Goal: Transaction & Acquisition: Purchase product/service

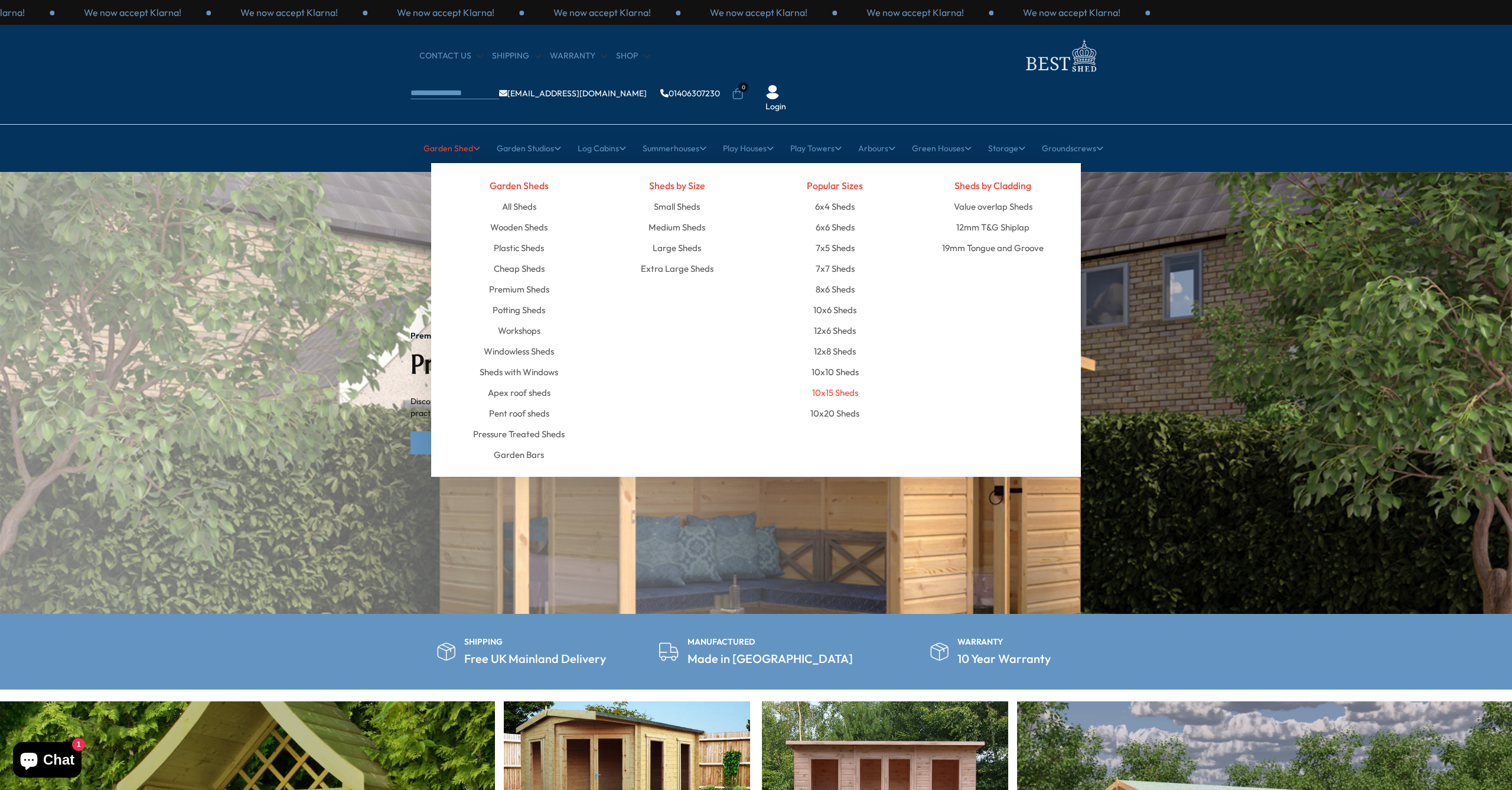
click at [837, 382] on link "10x15 Sheds" at bounding box center [835, 392] width 46 height 21
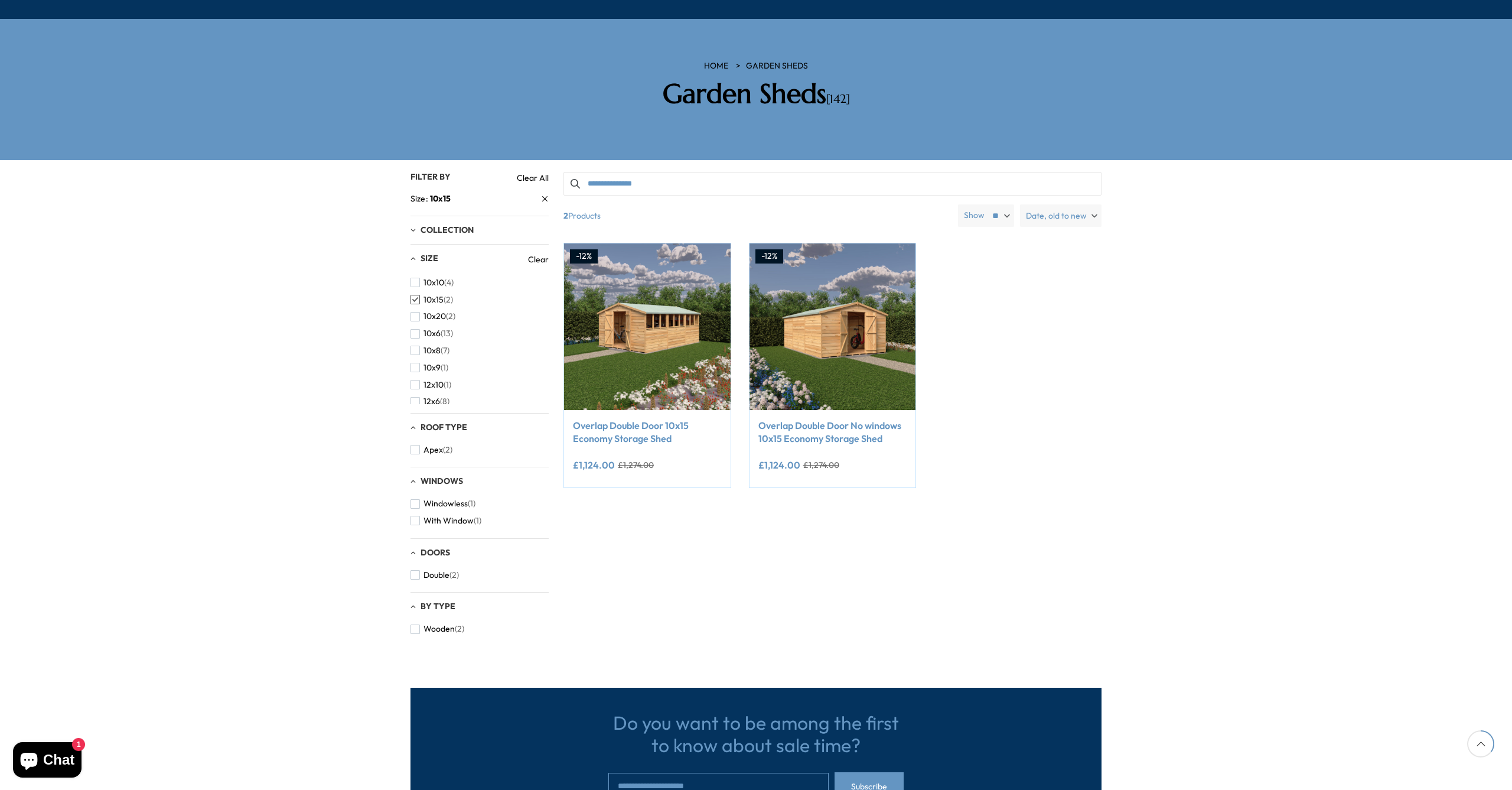
scroll to position [155, 0]
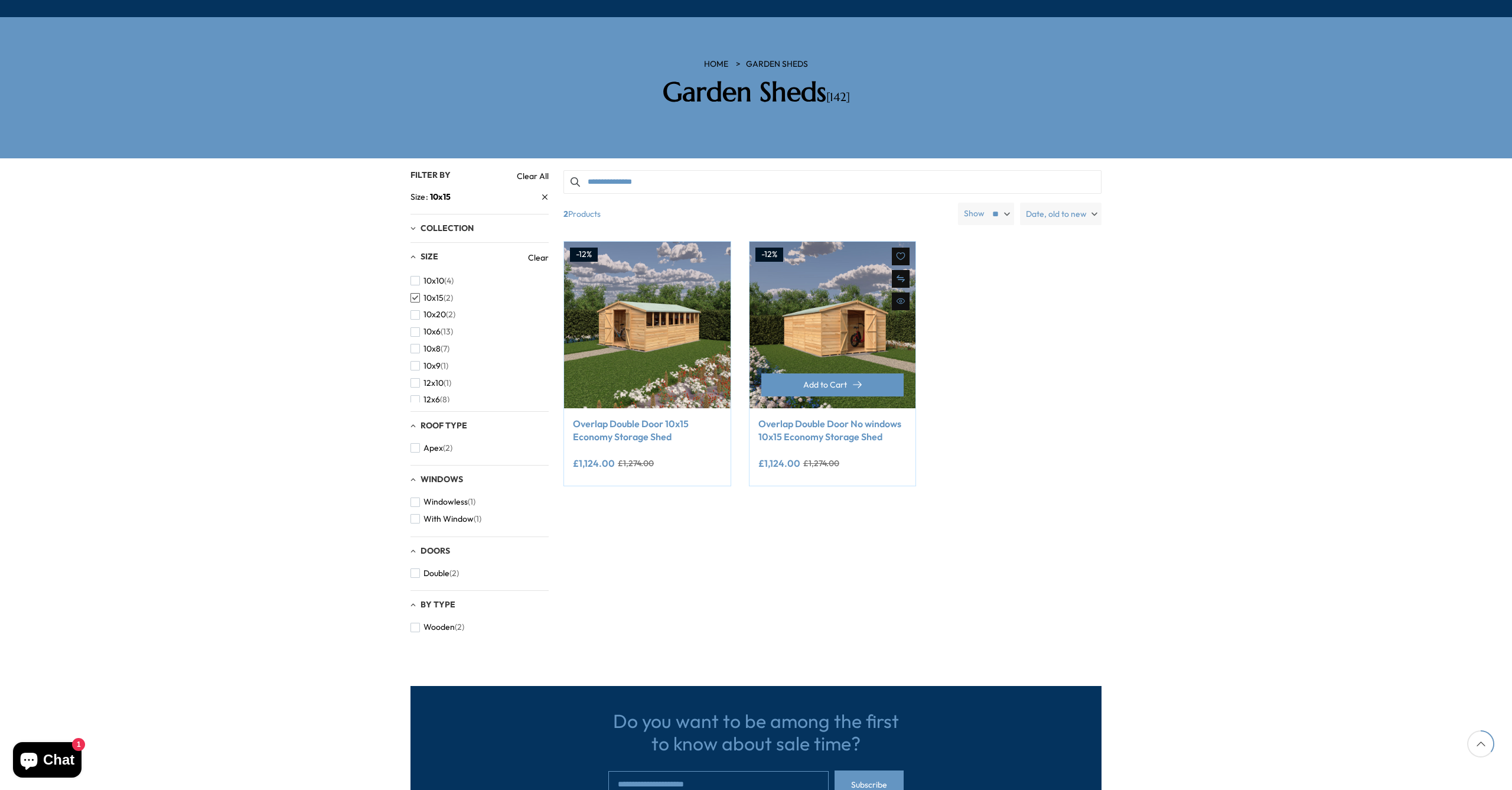
click at [812, 417] on link "Overlap Double Door No windows 10x15 Economy Storage Shed" at bounding box center [832, 430] width 149 height 26
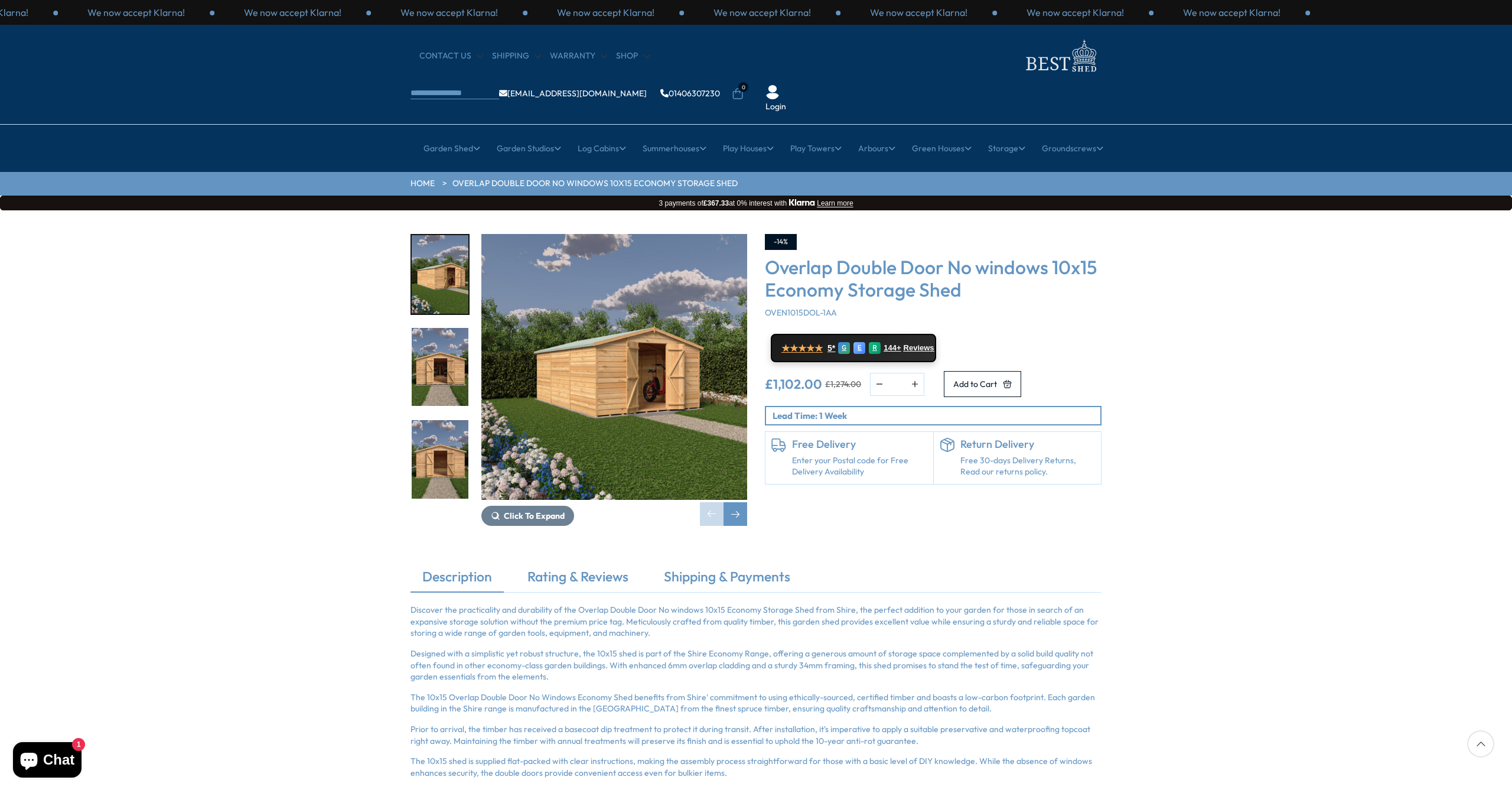
click at [456, 263] on img "1 / 15" at bounding box center [440, 274] width 57 height 79
click at [456, 328] on img "2 / 15" at bounding box center [440, 367] width 57 height 79
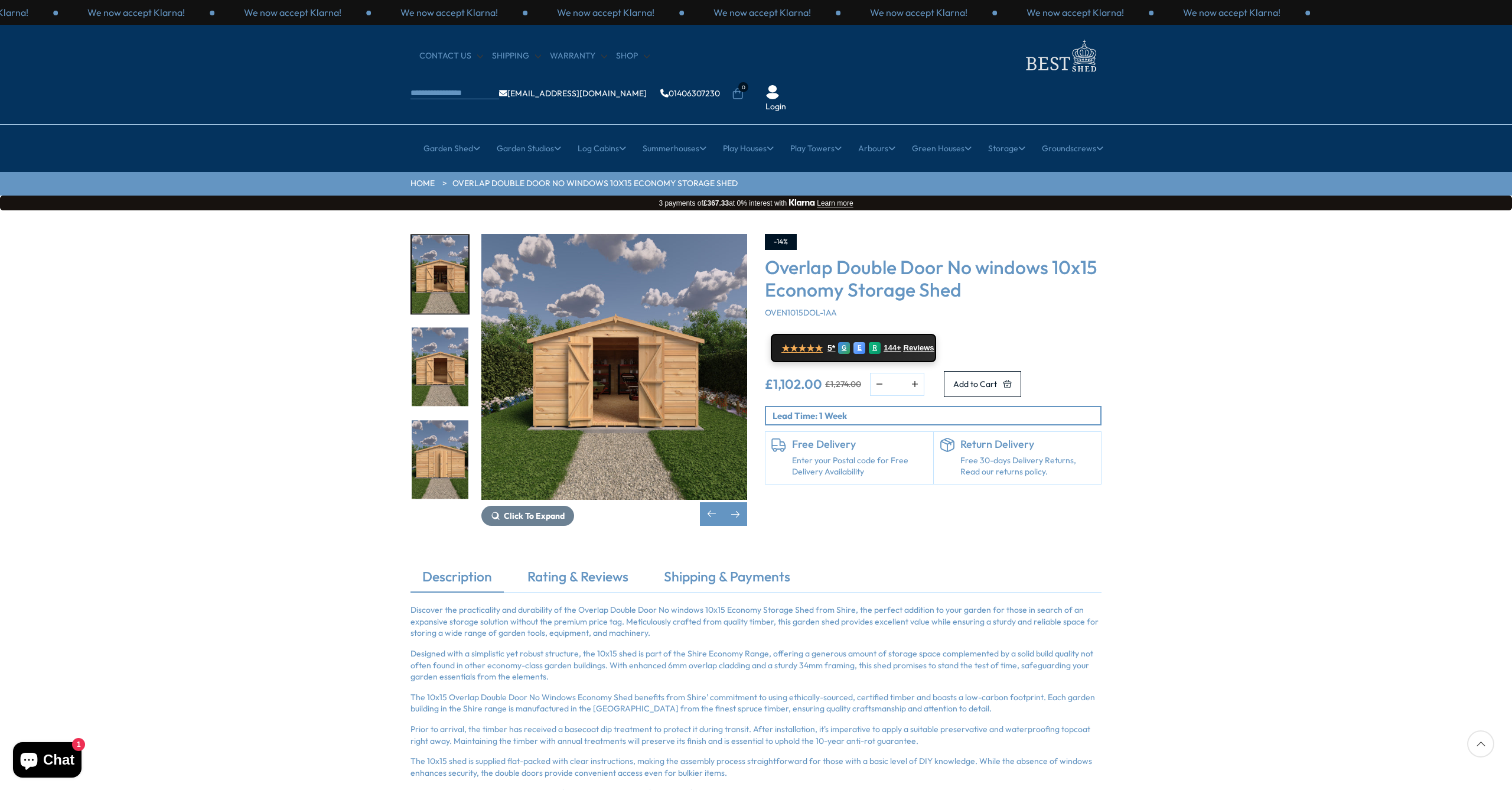
click at [450, 345] on img "3 / 15" at bounding box center [440, 367] width 57 height 79
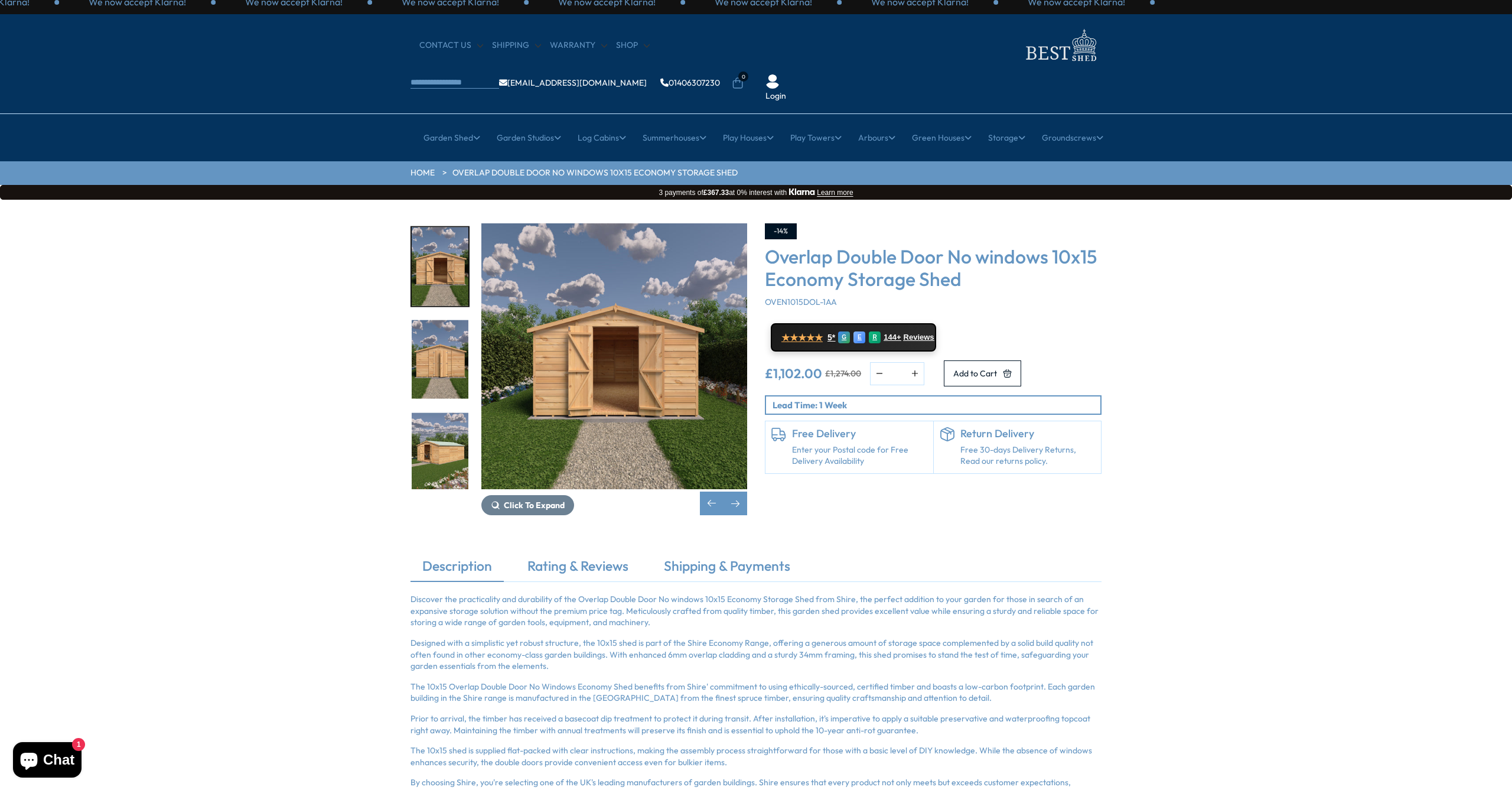
scroll to position [11, 1]
click at [444, 412] on img "5 / 15" at bounding box center [440, 451] width 57 height 79
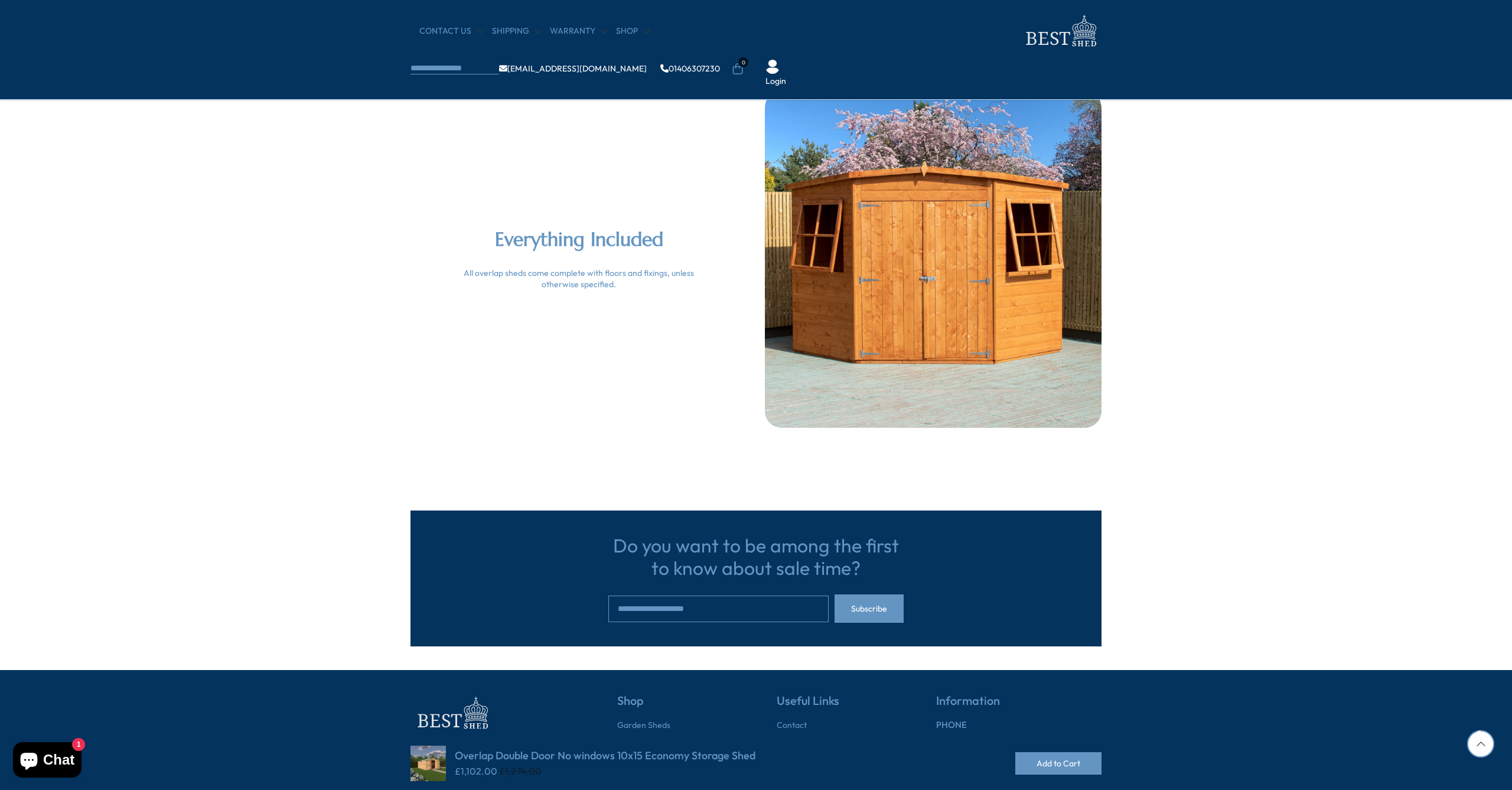
scroll to position [2604, 0]
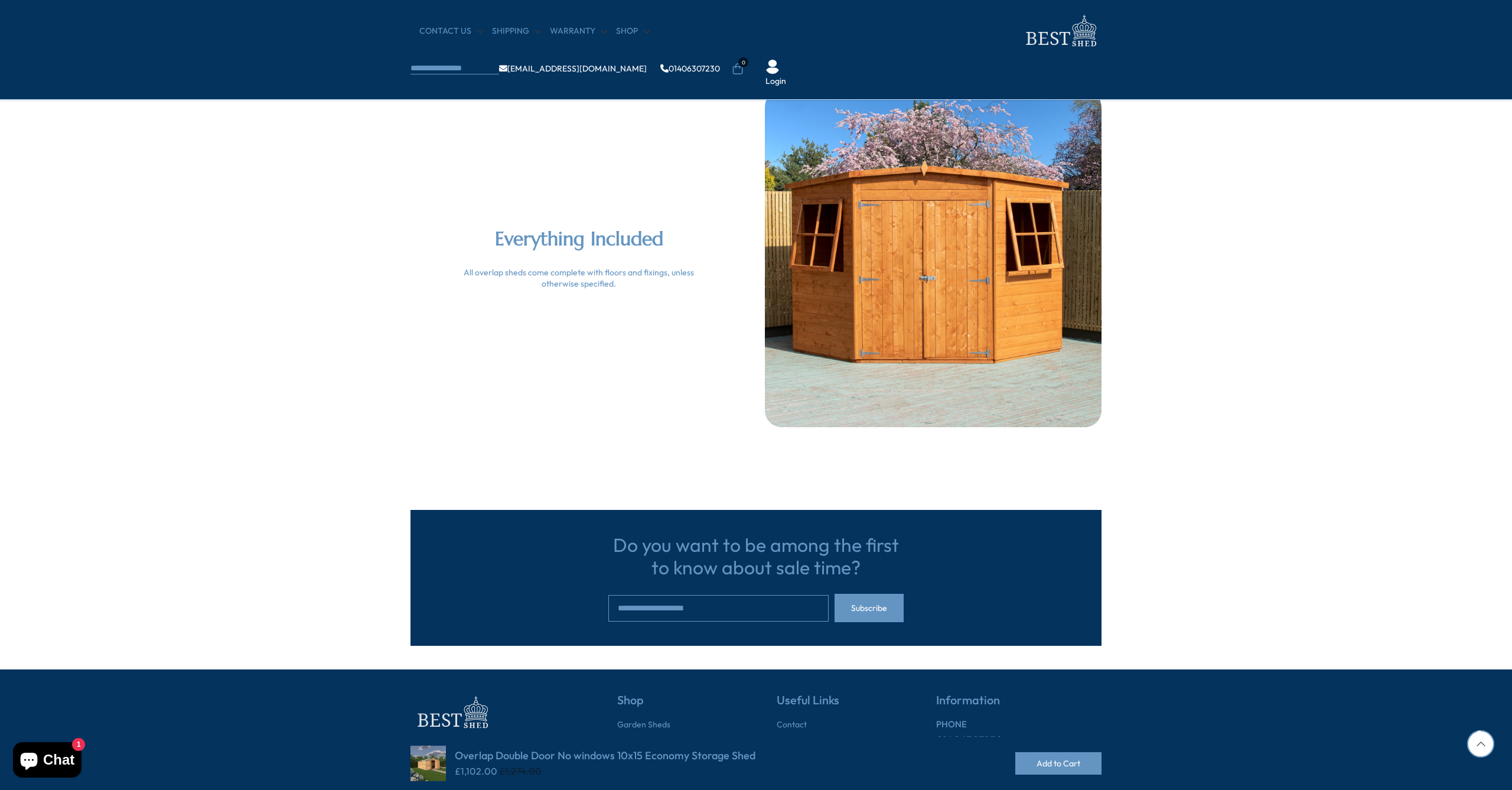
click at [489, 267] on div "All overlap sheds come complete with floors and fixings, unless otherwise speci…" at bounding box center [579, 279] width 266 height 23
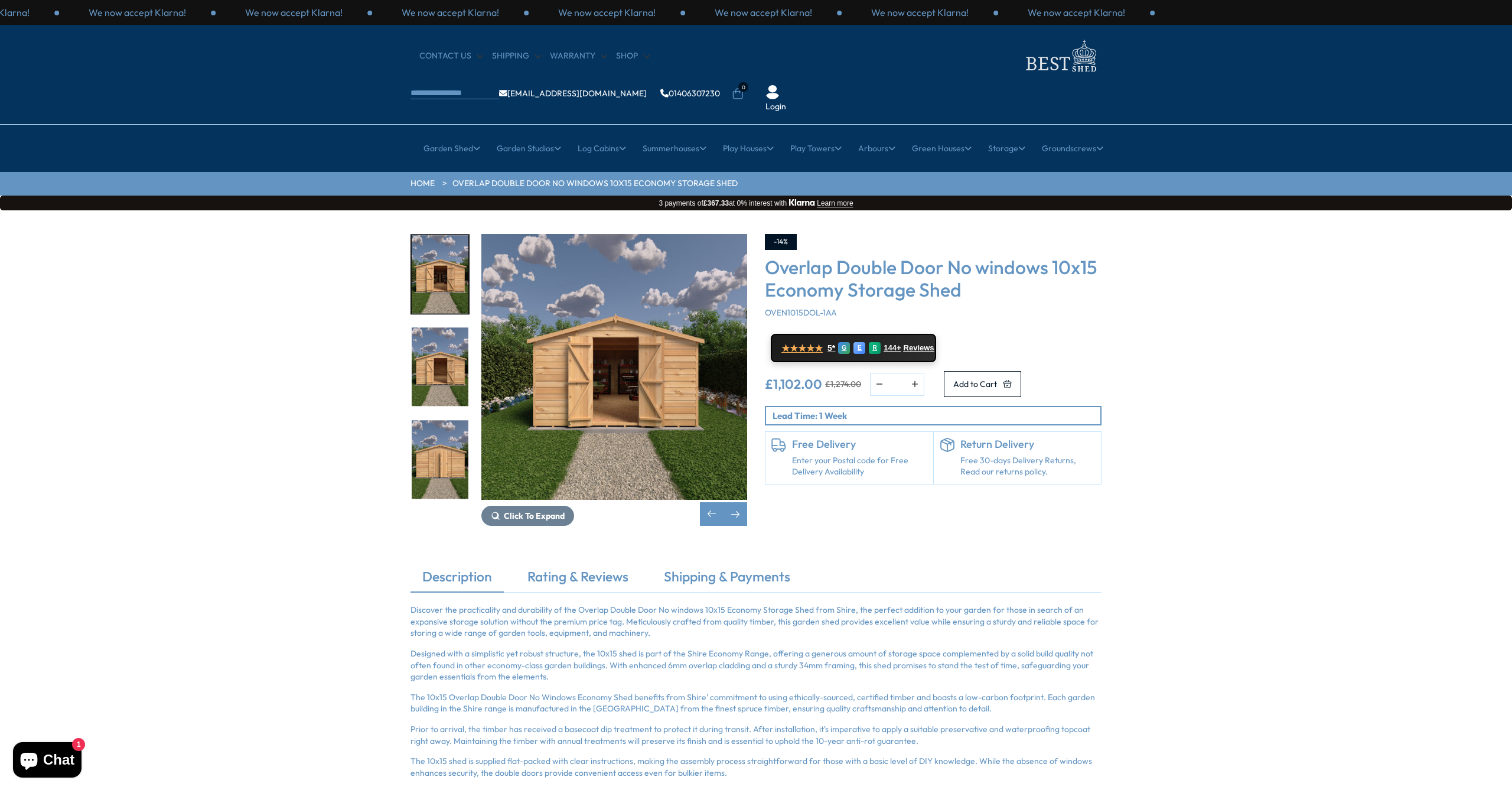
scroll to position [0, 0]
click at [355, 235] on div "Click To Expand Click To Expand Click To Expand Click To Expand Click To Expand…" at bounding box center [756, 388] width 1512 height 357
click at [735, 502] on div "Next slide" at bounding box center [735, 514] width 24 height 24
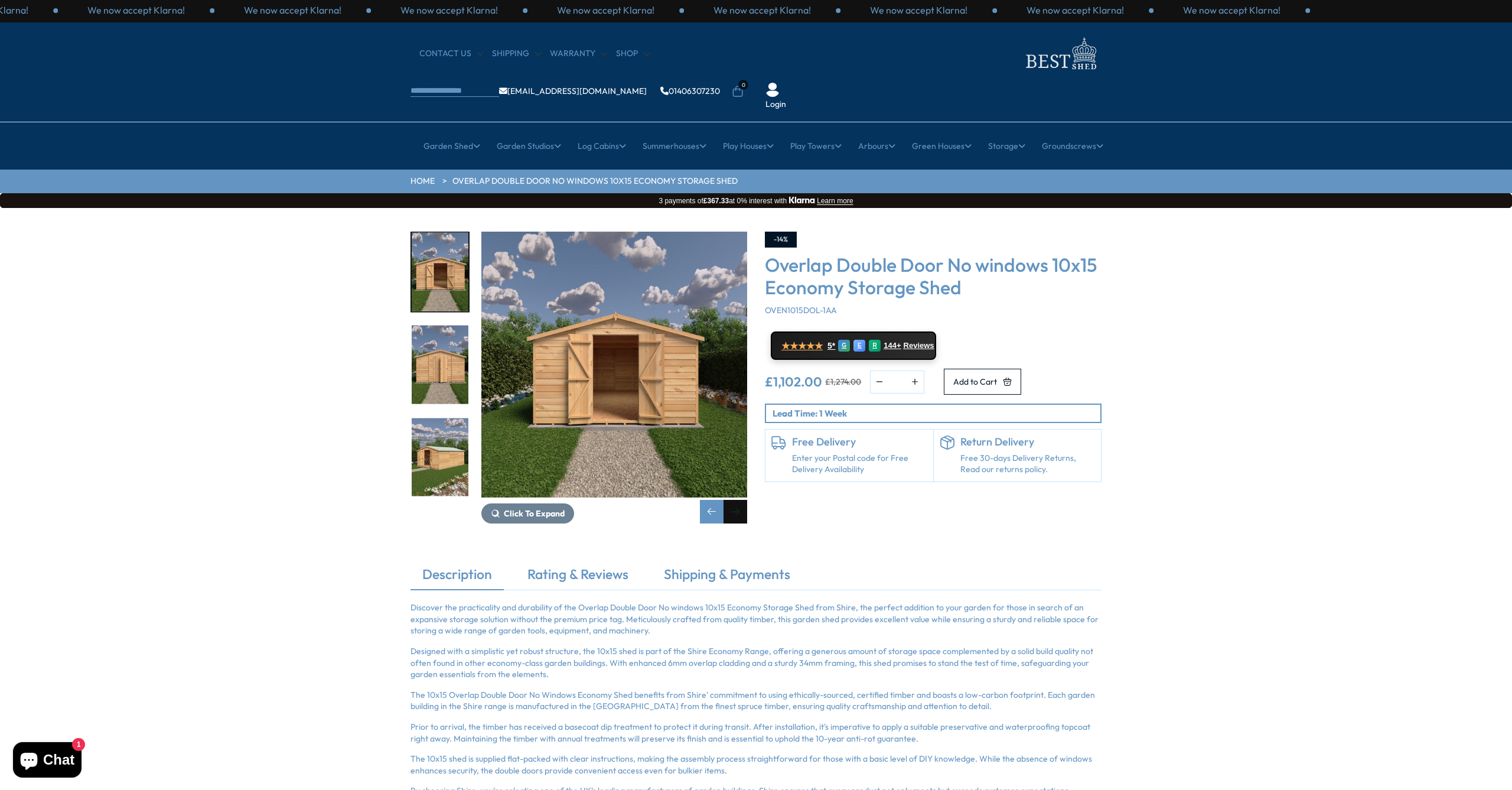
click at [735, 500] on div "Next slide" at bounding box center [735, 511] width 24 height 24
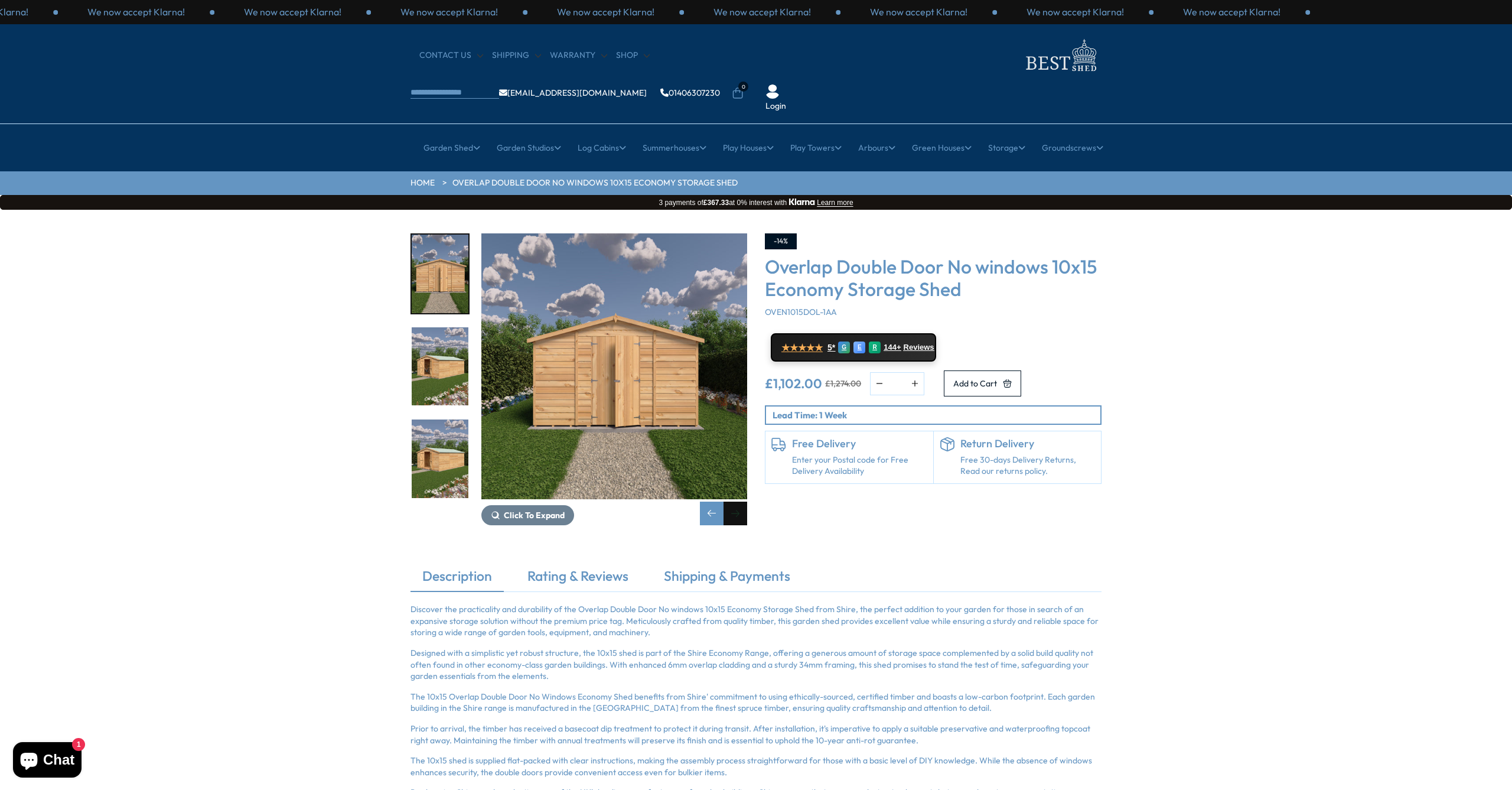
click at [735, 502] on div "Next slide" at bounding box center [735, 513] width 24 height 24
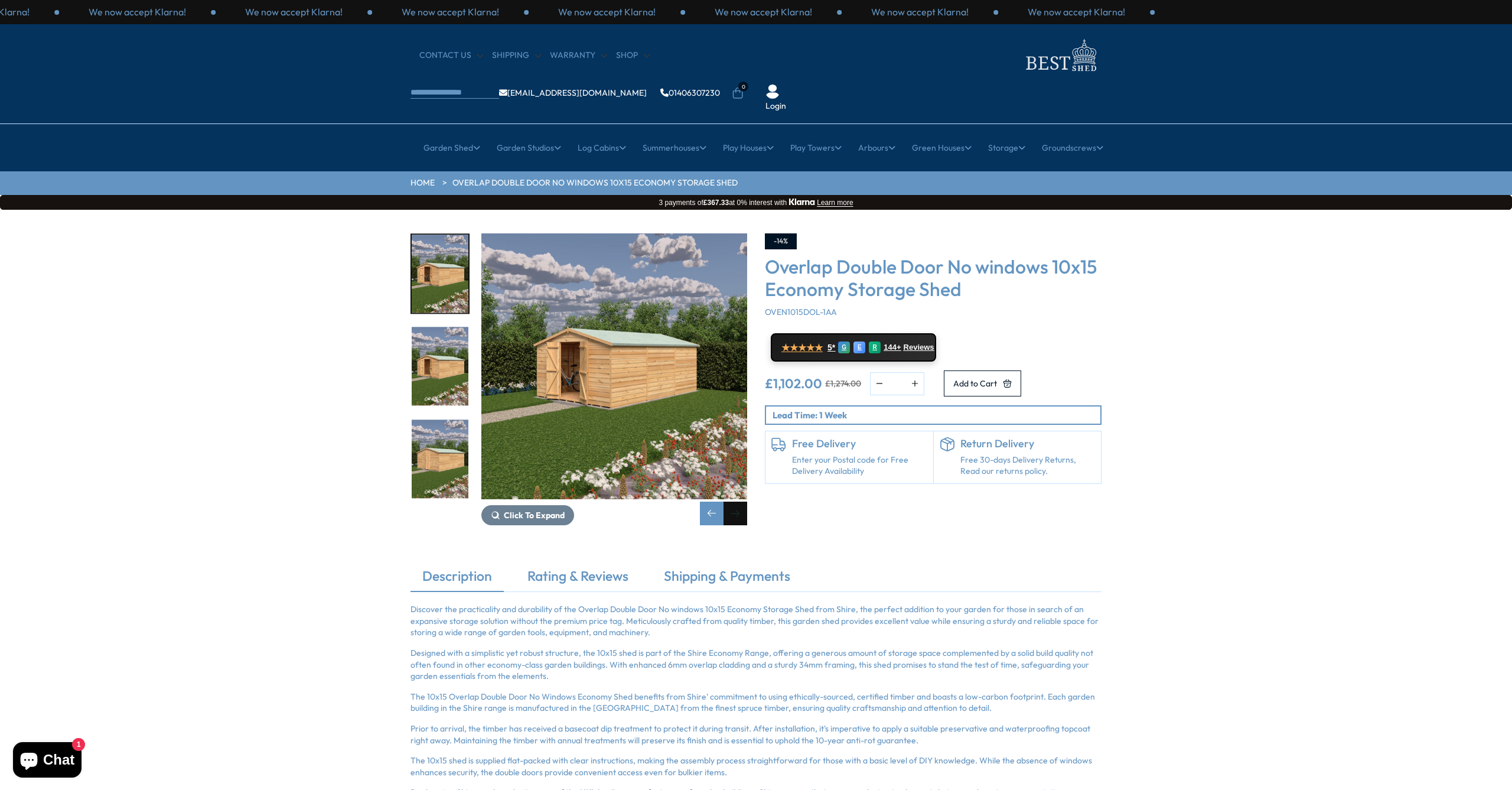
click at [735, 502] on div "Next slide" at bounding box center [735, 513] width 24 height 24
click at [735, 502] on div "Next slide" at bounding box center [735, 514] width 24 height 24
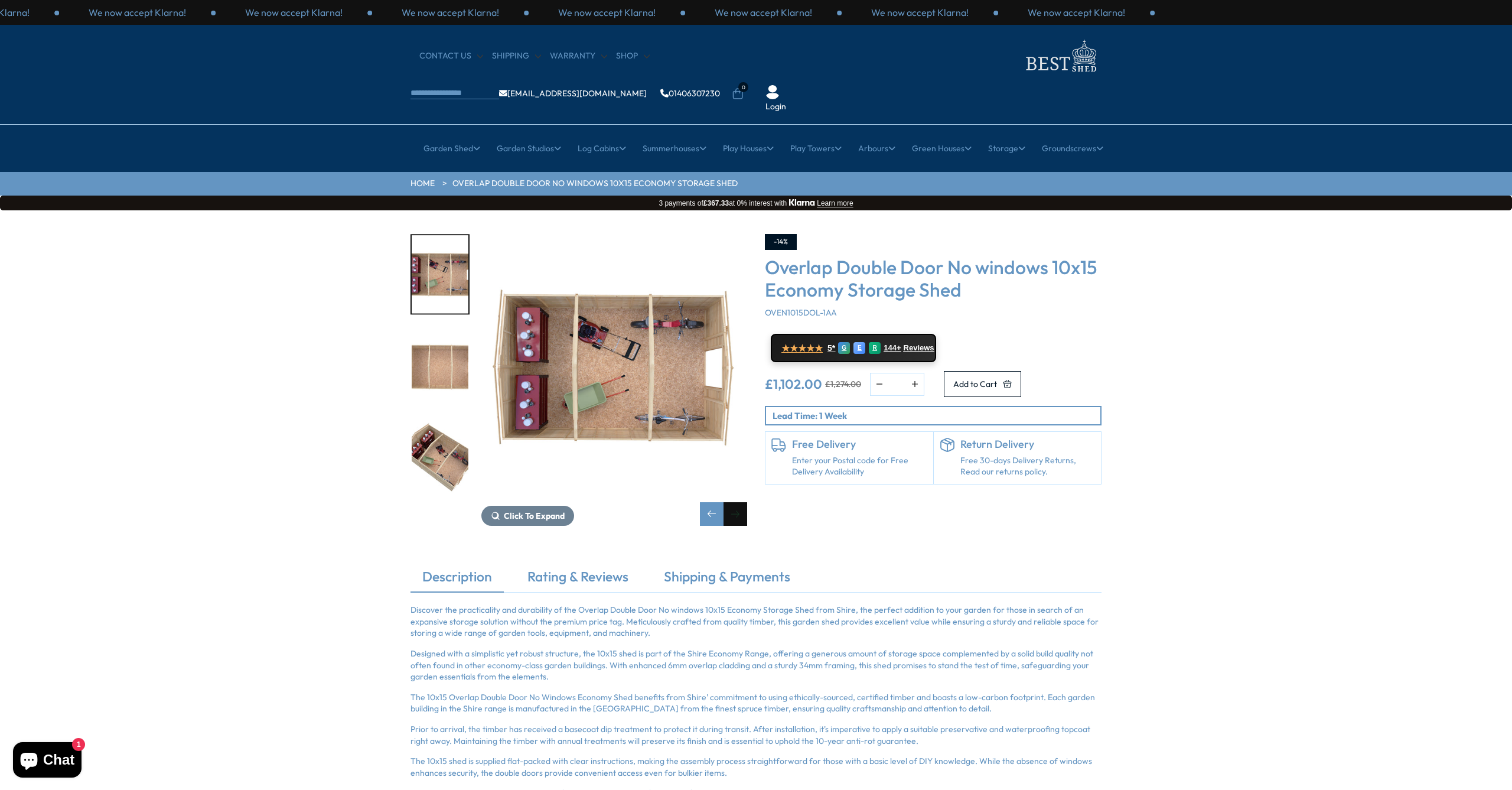
click at [735, 502] on div "Next slide" at bounding box center [735, 514] width 24 height 24
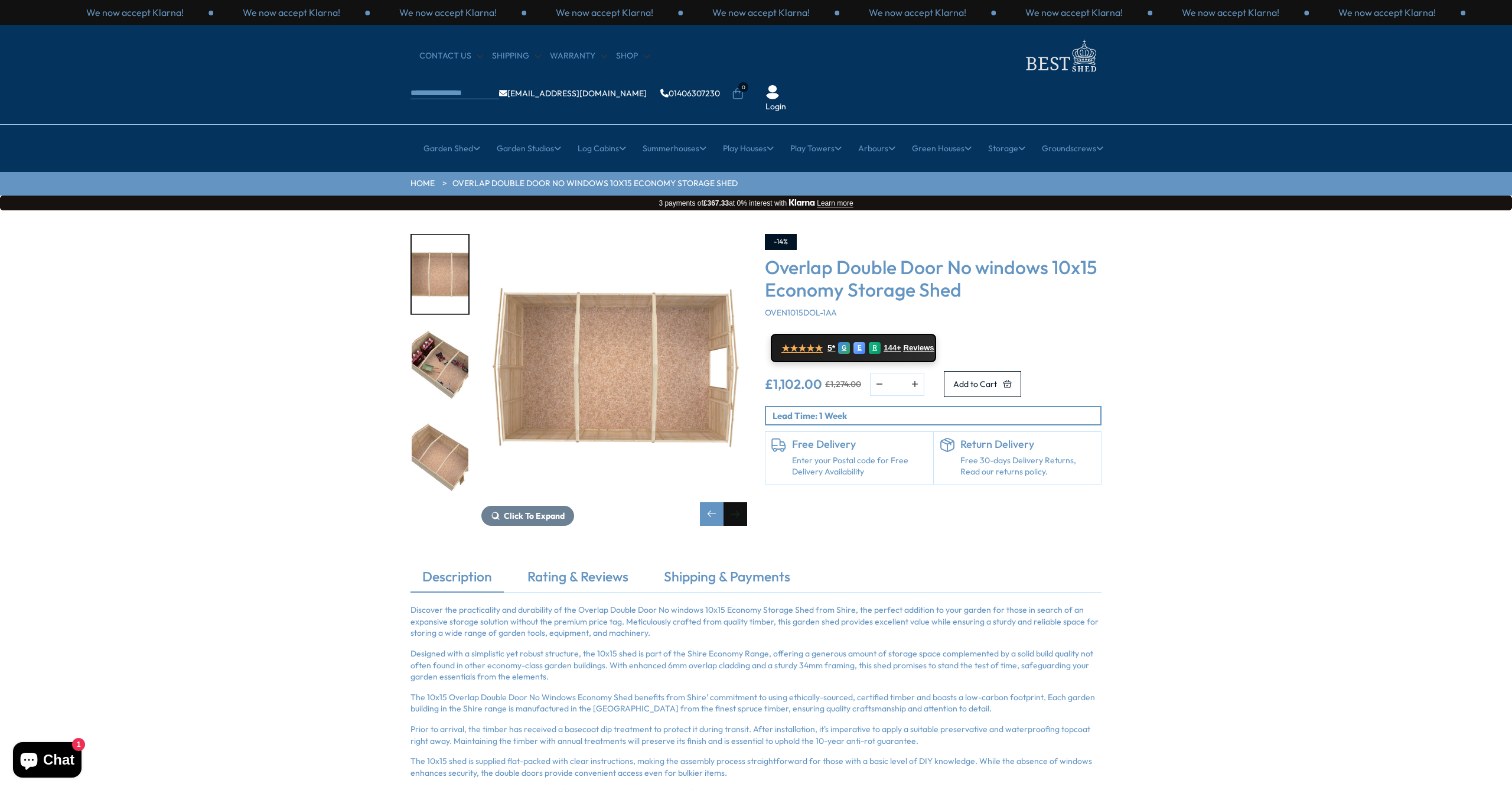
scroll to position [1, 1]
click at [735, 502] on div "Next slide" at bounding box center [735, 513] width 24 height 24
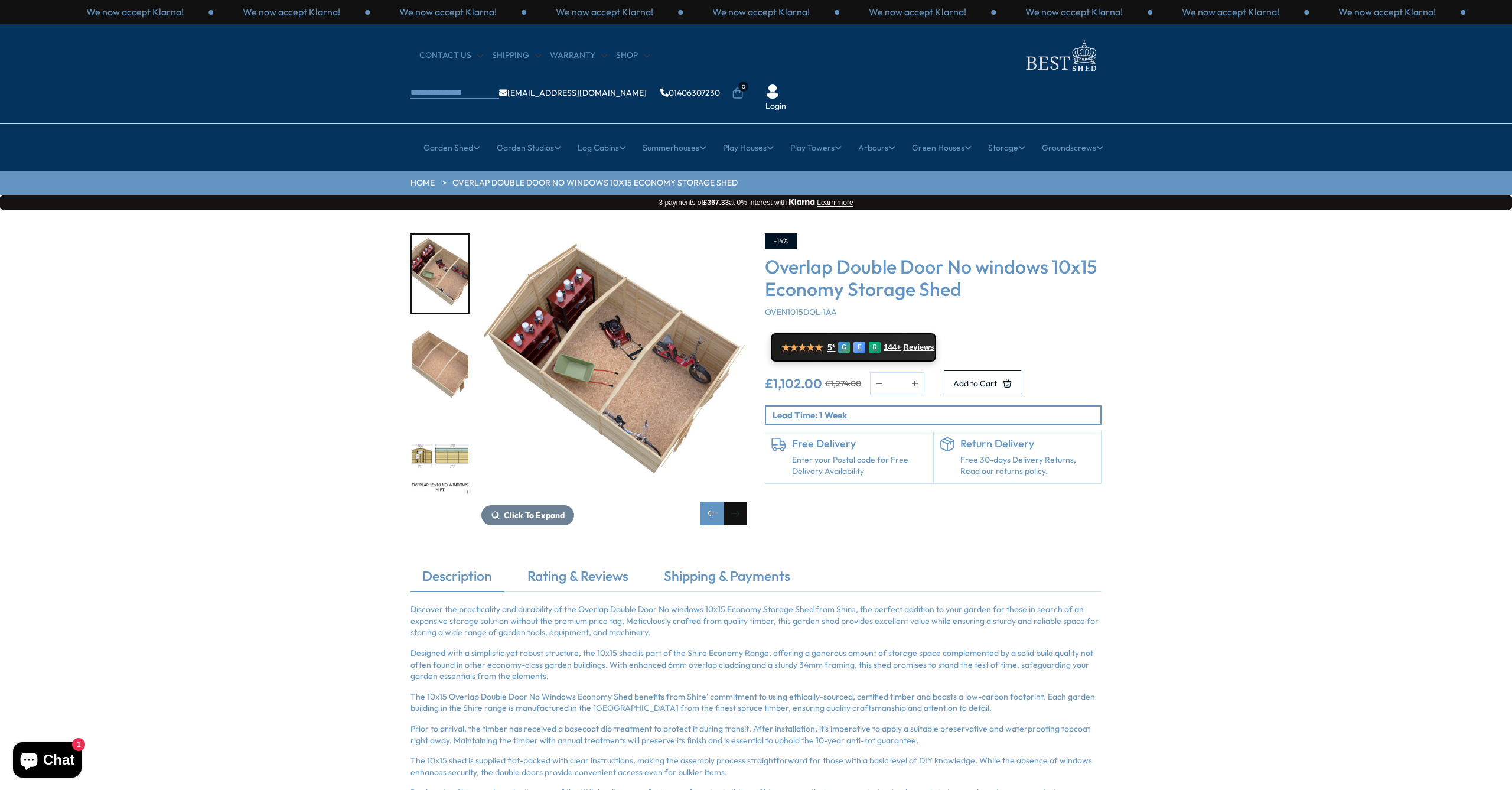
click at [735, 502] on div "Next slide" at bounding box center [735, 513] width 24 height 24
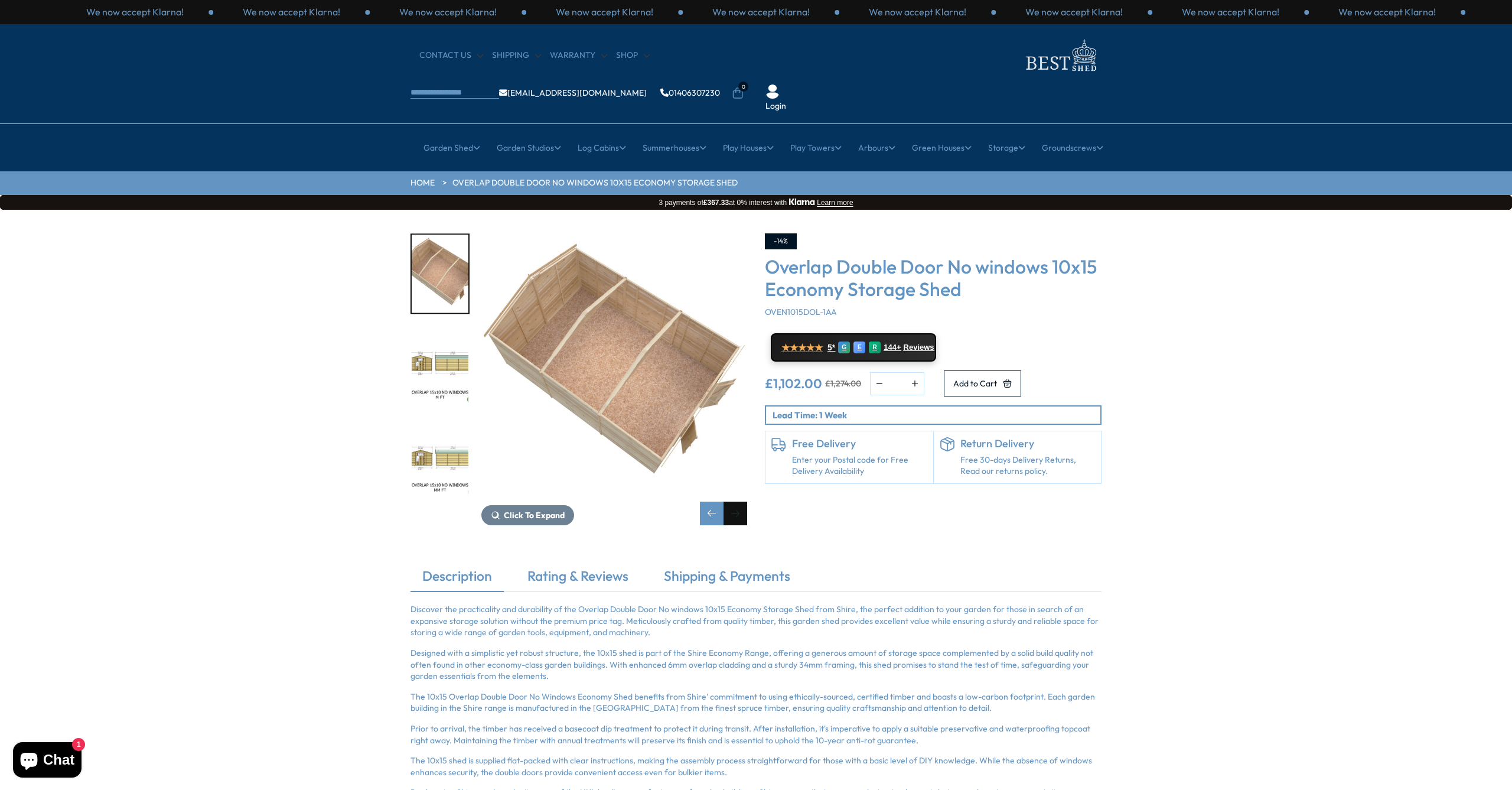
scroll to position [3, 1]
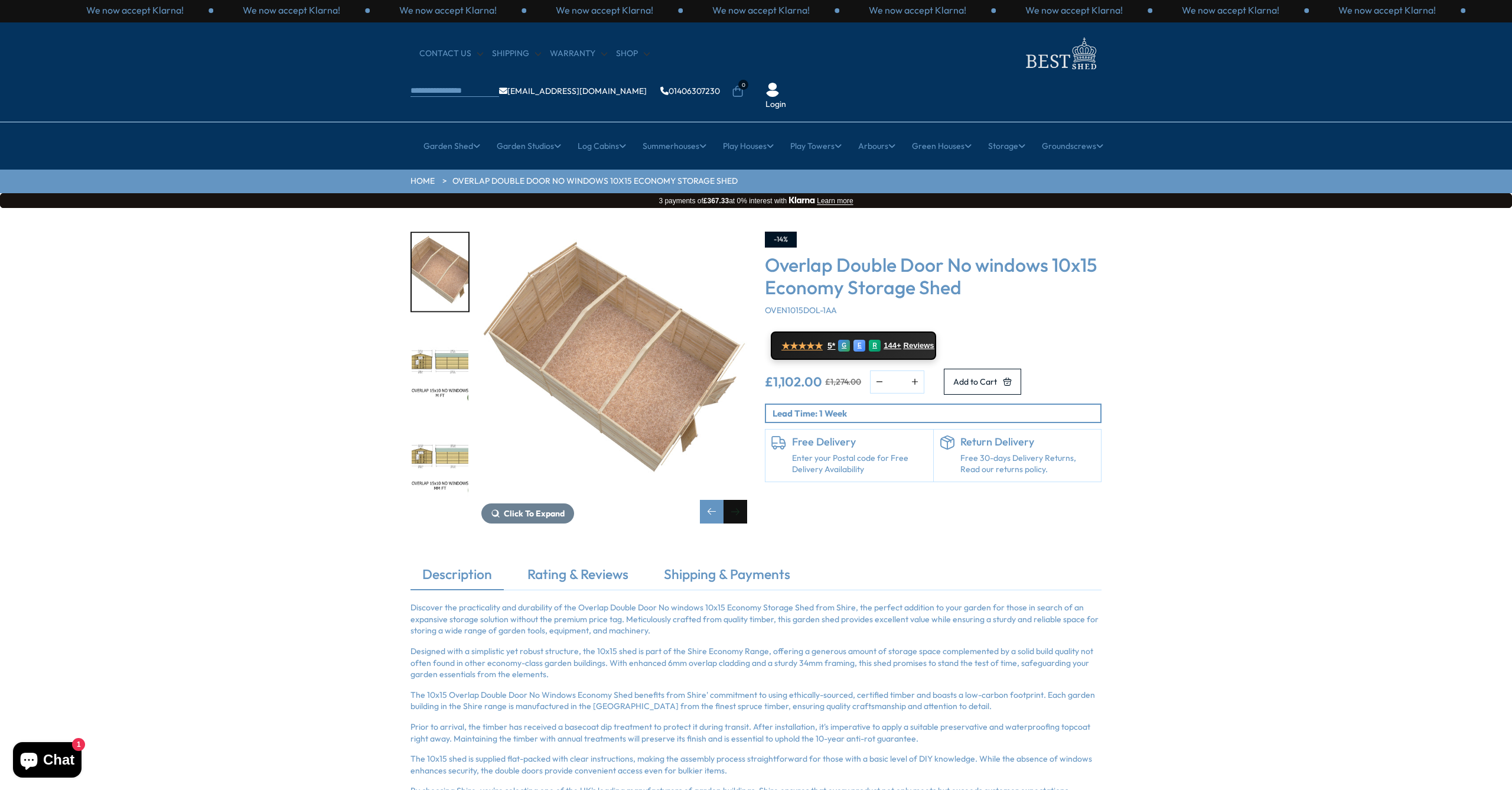
click at [735, 500] on div "Next slide" at bounding box center [735, 511] width 24 height 24
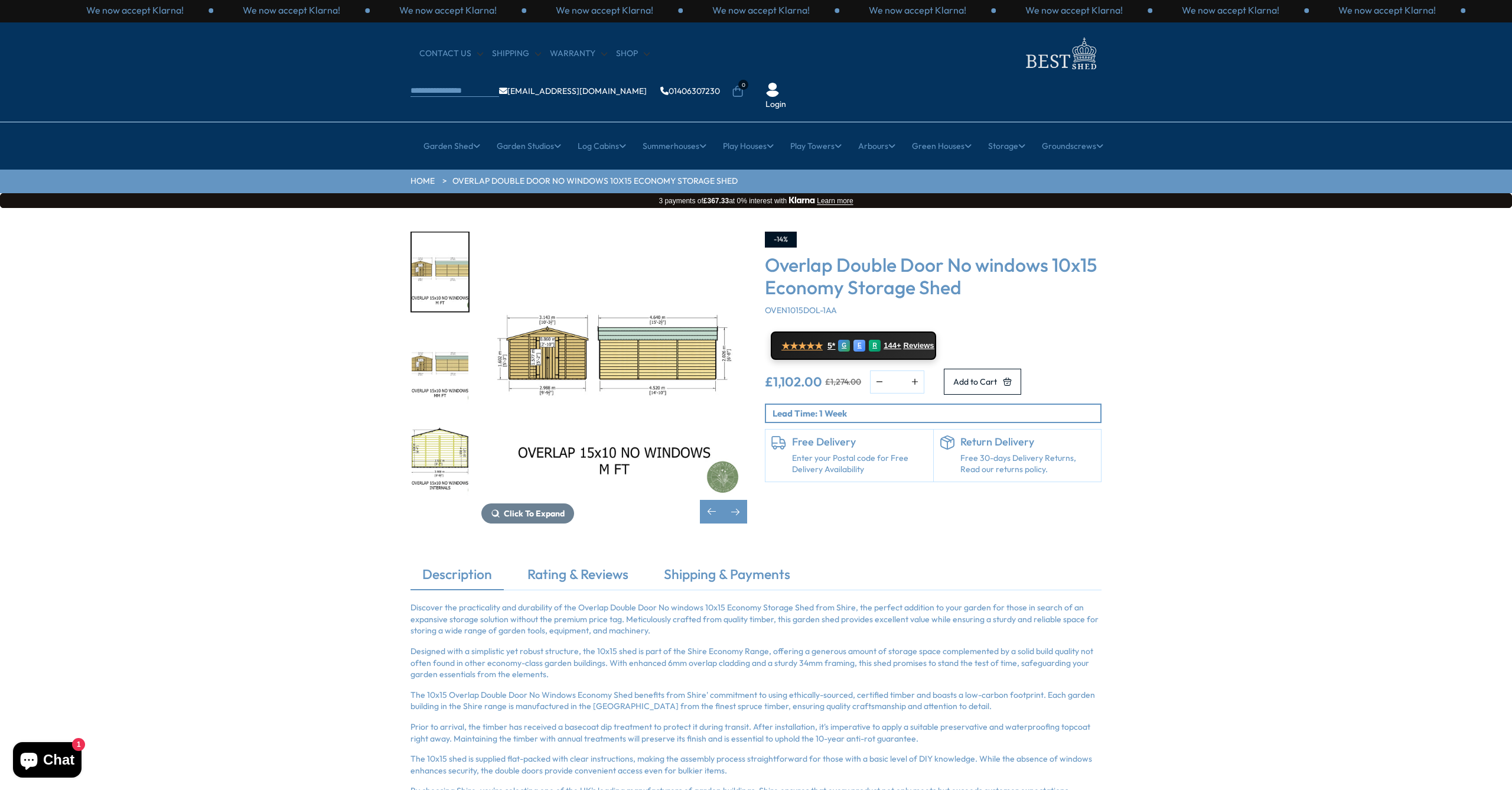
scroll to position [3, 0]
click at [628, 332] on img "12 / 15" at bounding box center [614, 365] width 266 height 266
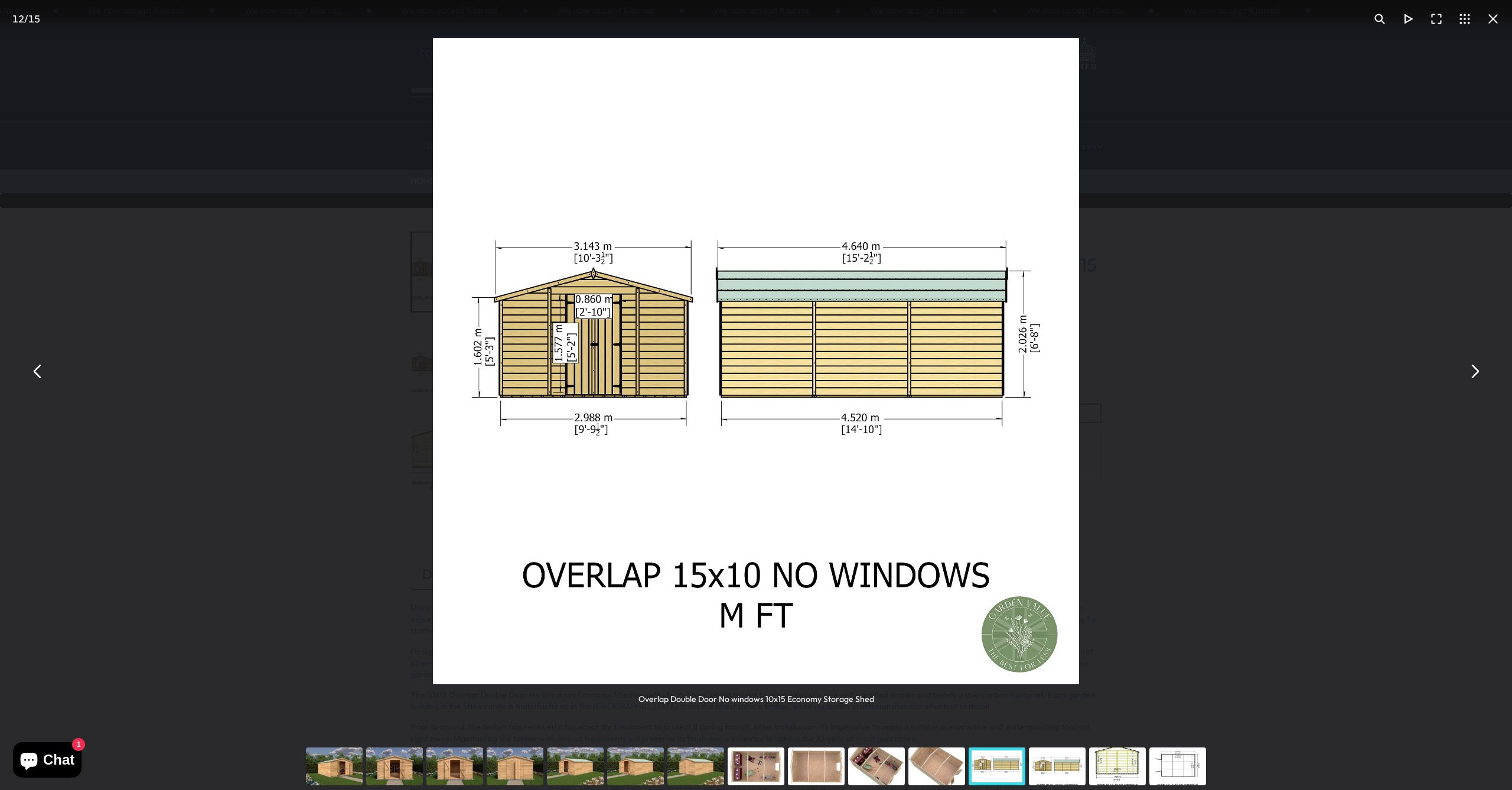
click at [1150, 131] on div "Overlap Double Door No windows 10x15 Economy Storage Shed" at bounding box center [756, 371] width 1512 height 742
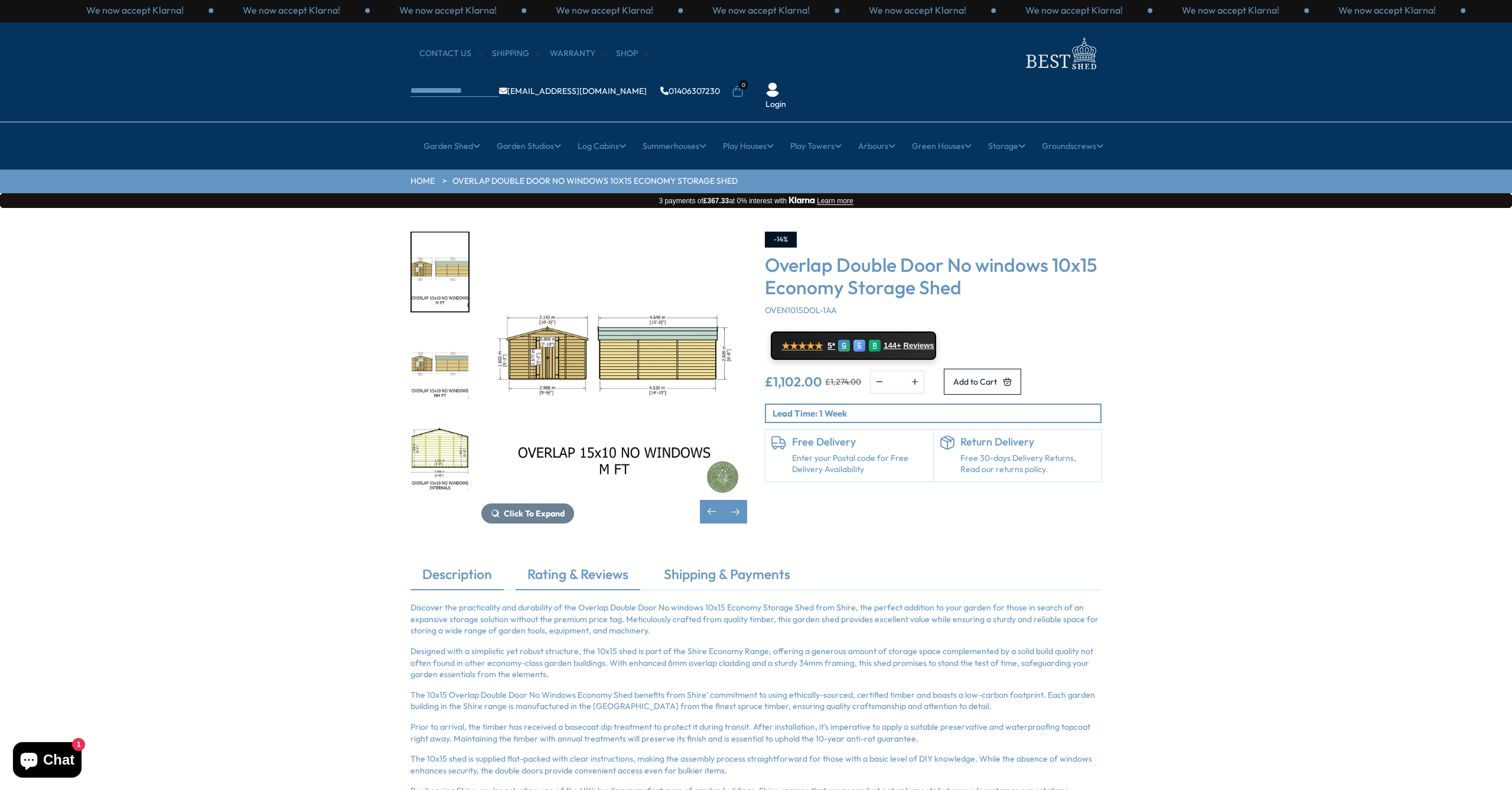
click at [604, 565] on link "Rating & Reviews" at bounding box center [577, 577] width 124 height 24
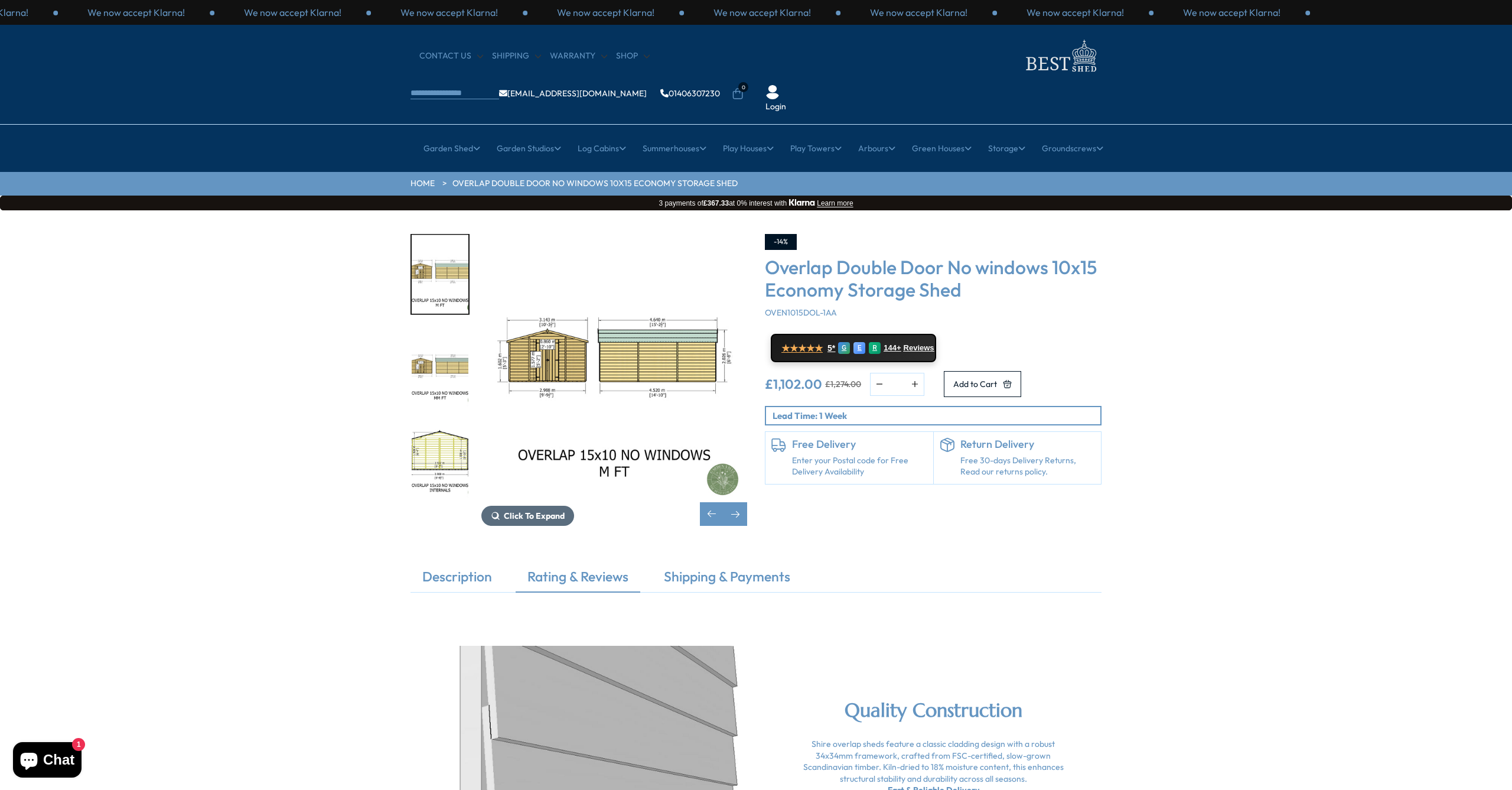
click at [551, 510] on span "Click To Expand" at bounding box center [534, 515] width 61 height 11
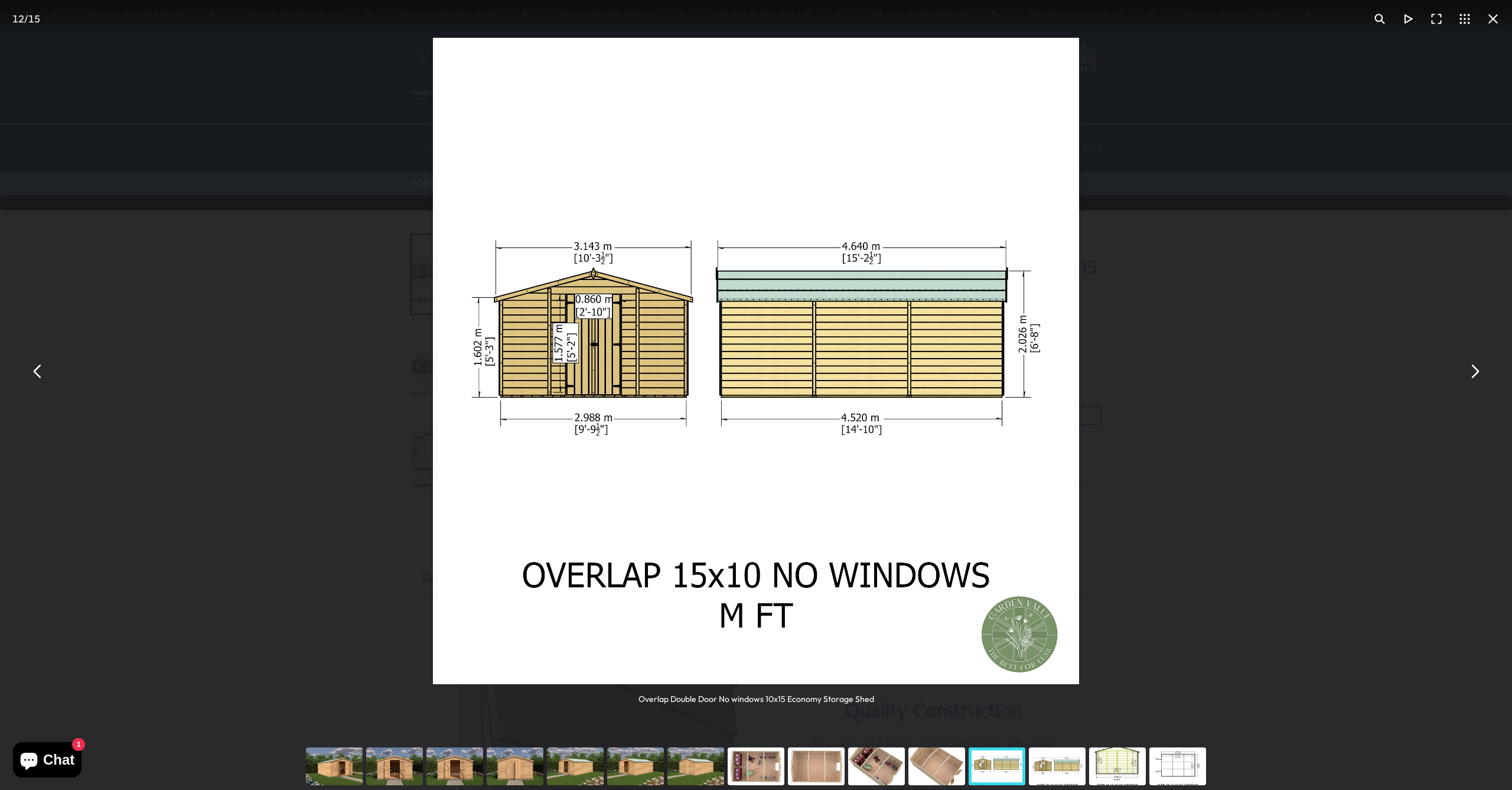
click at [1472, 371] on button "You can close this modal content with the ESC key" at bounding box center [1474, 371] width 28 height 28
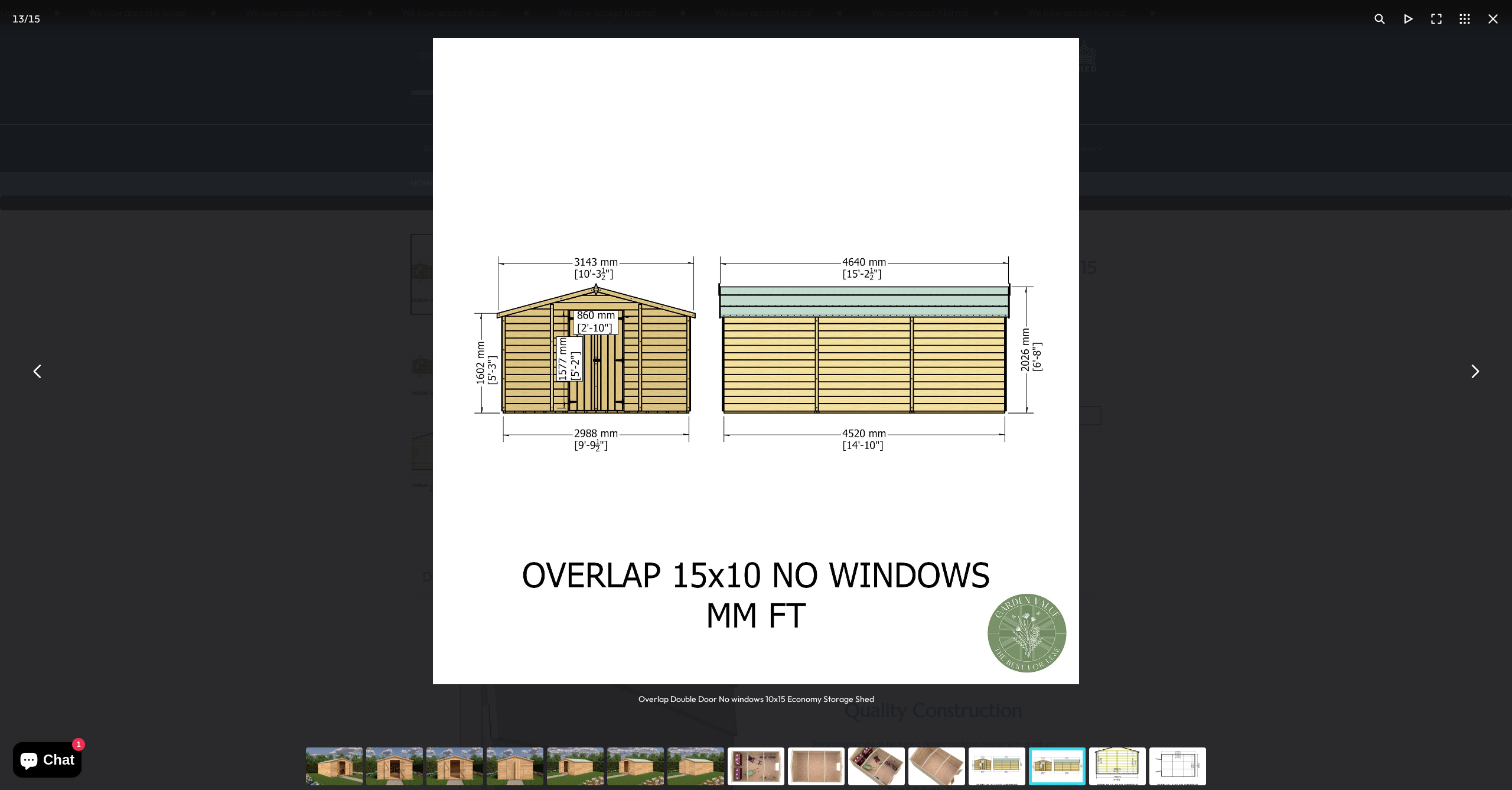
click at [1472, 371] on button "You can close this modal content with the ESC key" at bounding box center [1474, 371] width 28 height 28
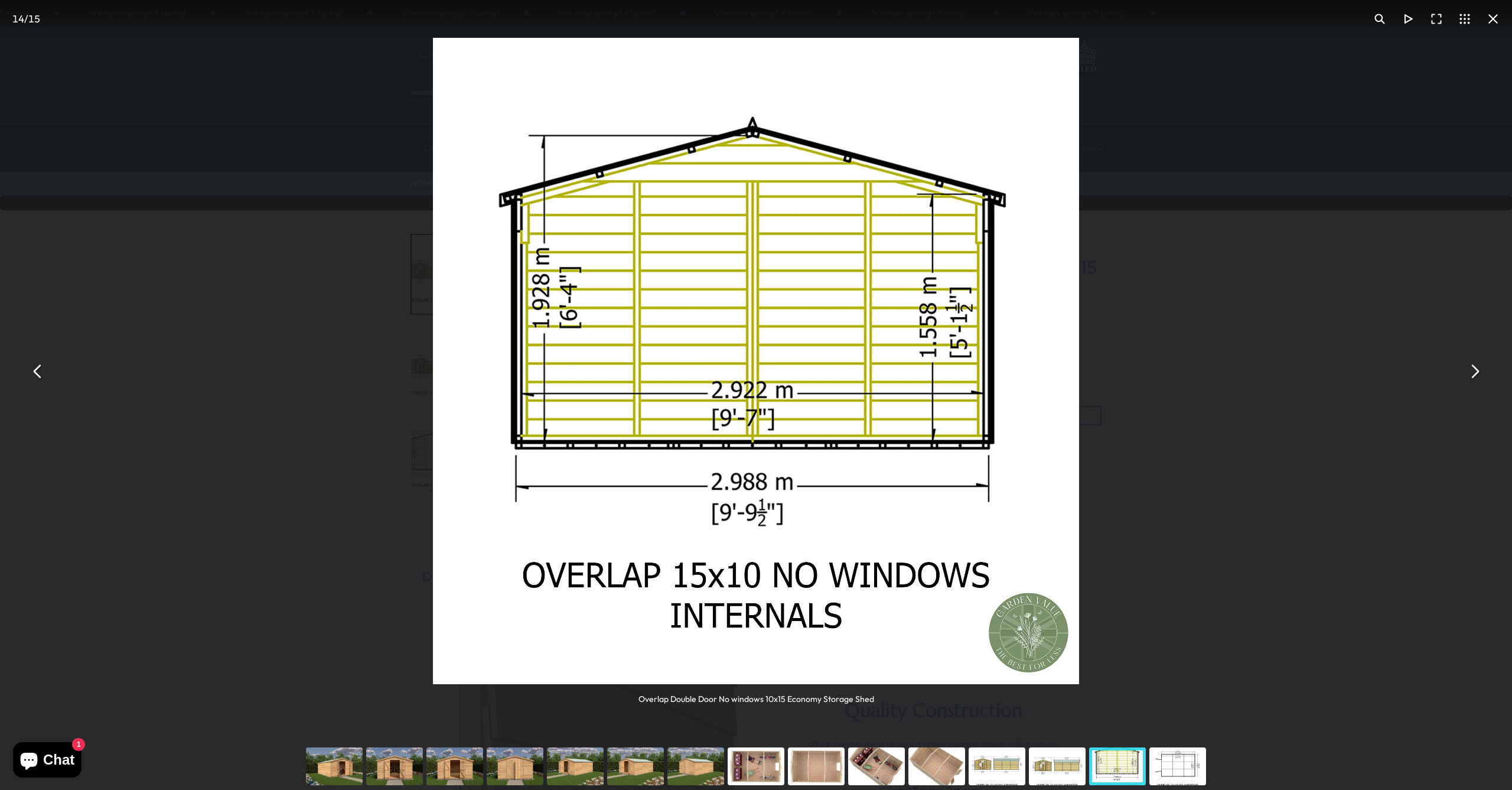
click at [1472, 371] on button "You can close this modal content with the ESC key" at bounding box center [1474, 371] width 28 height 28
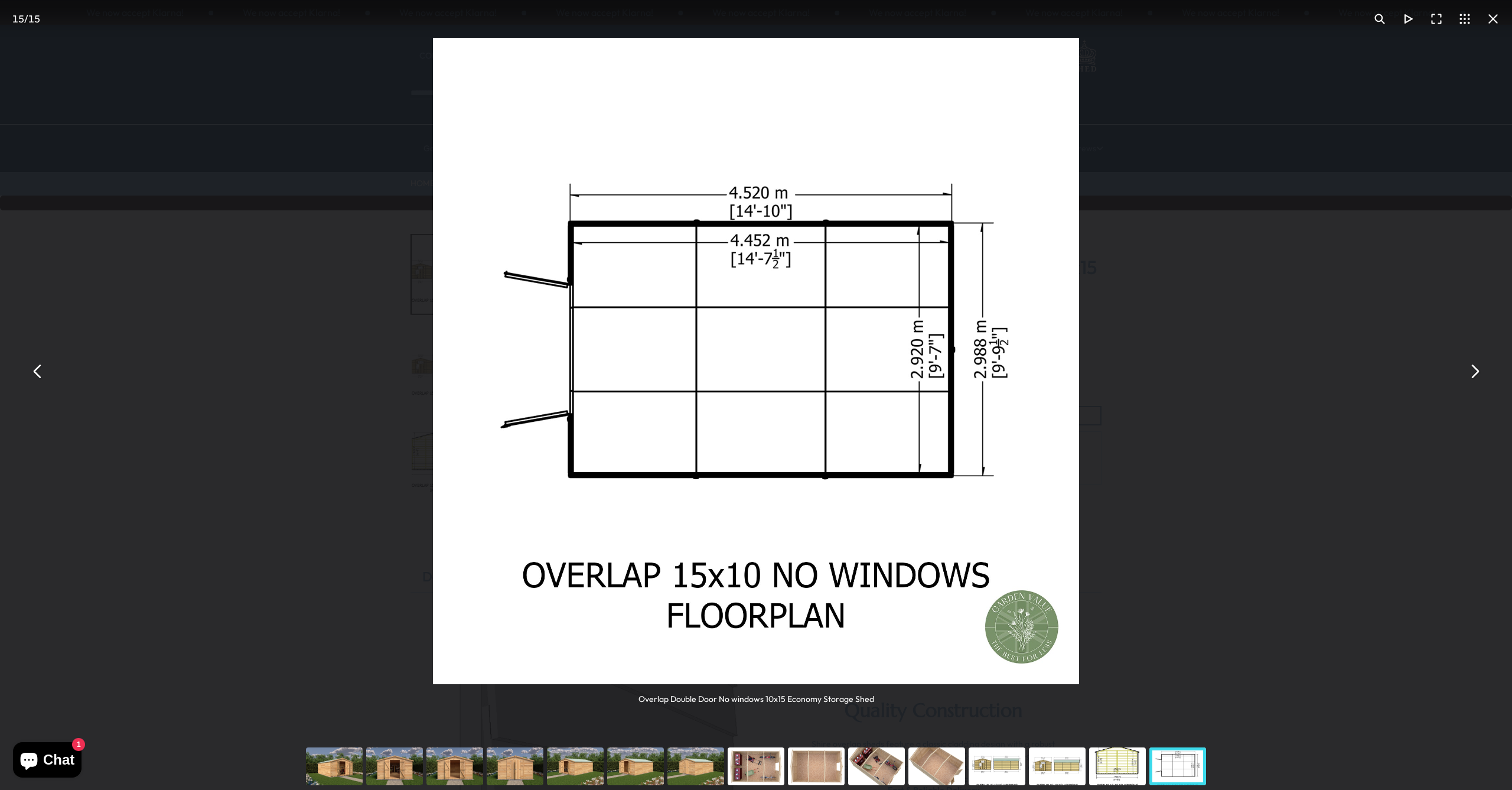
click at [1472, 371] on button "You can close this modal content with the ESC key" at bounding box center [1474, 371] width 28 height 28
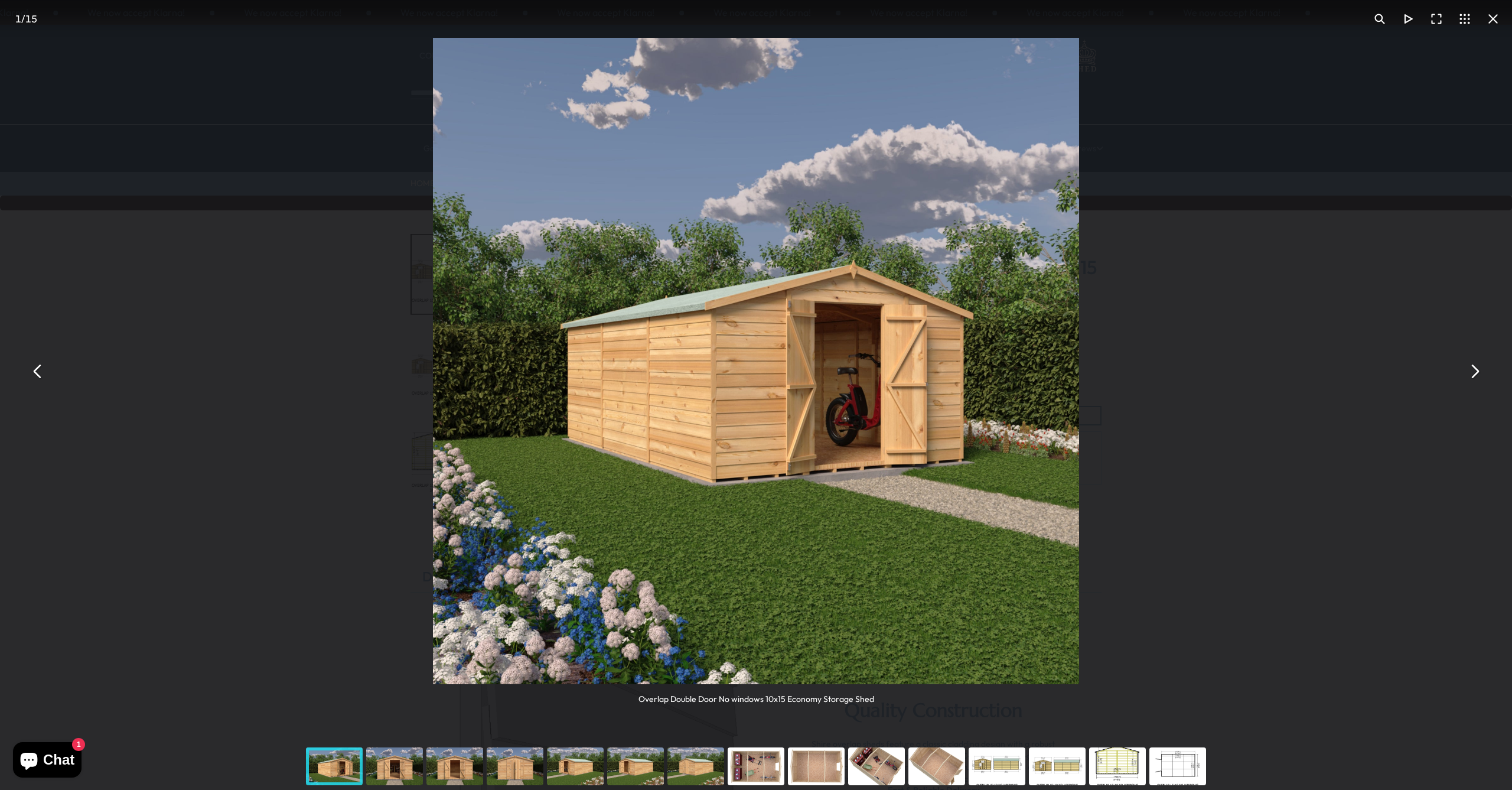
click at [1474, 377] on button "You can close this modal content with the ESC key" at bounding box center [1474, 371] width 28 height 28
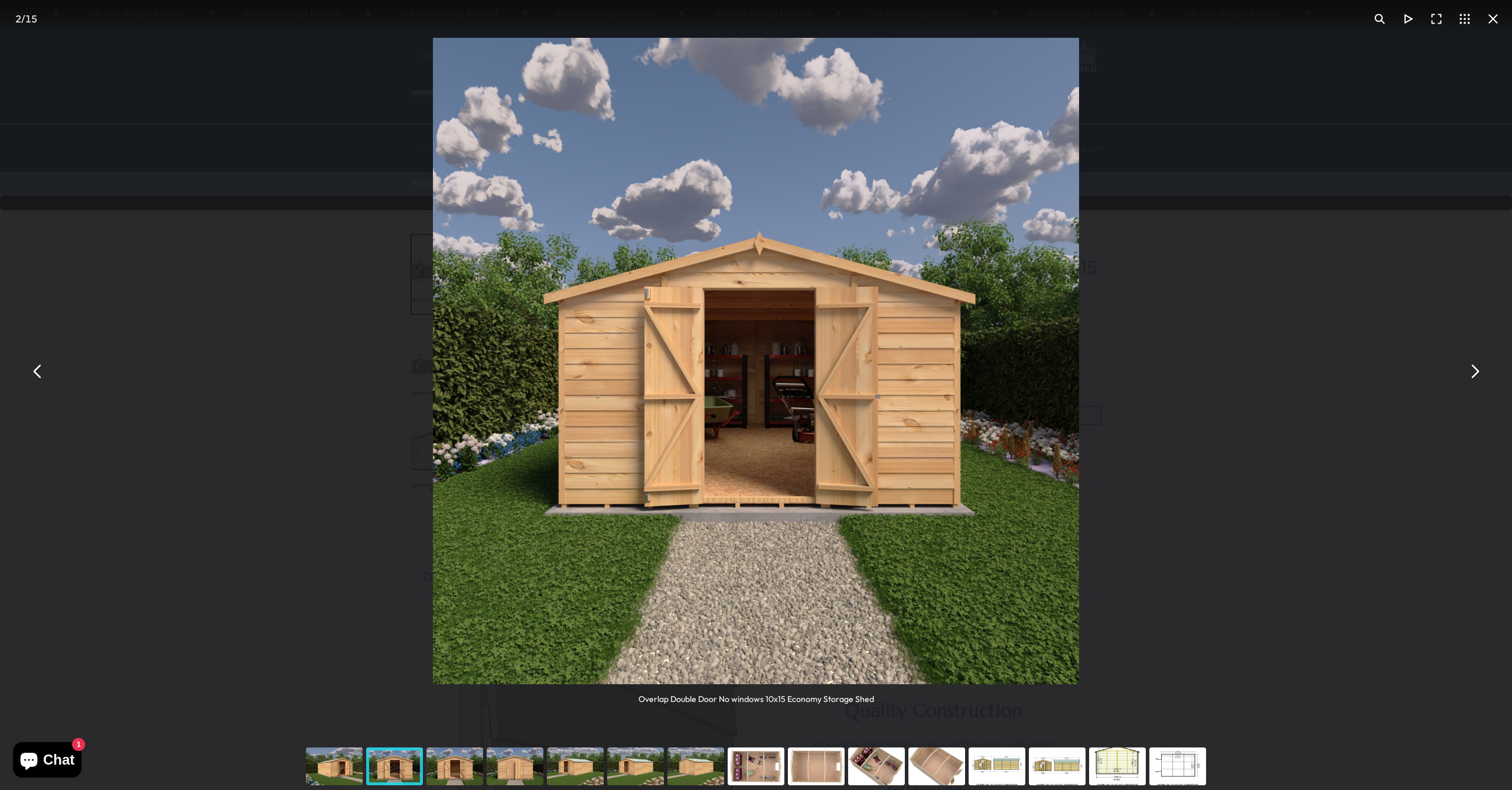
click at [1474, 377] on button "You can close this modal content with the ESC key" at bounding box center [1474, 371] width 28 height 28
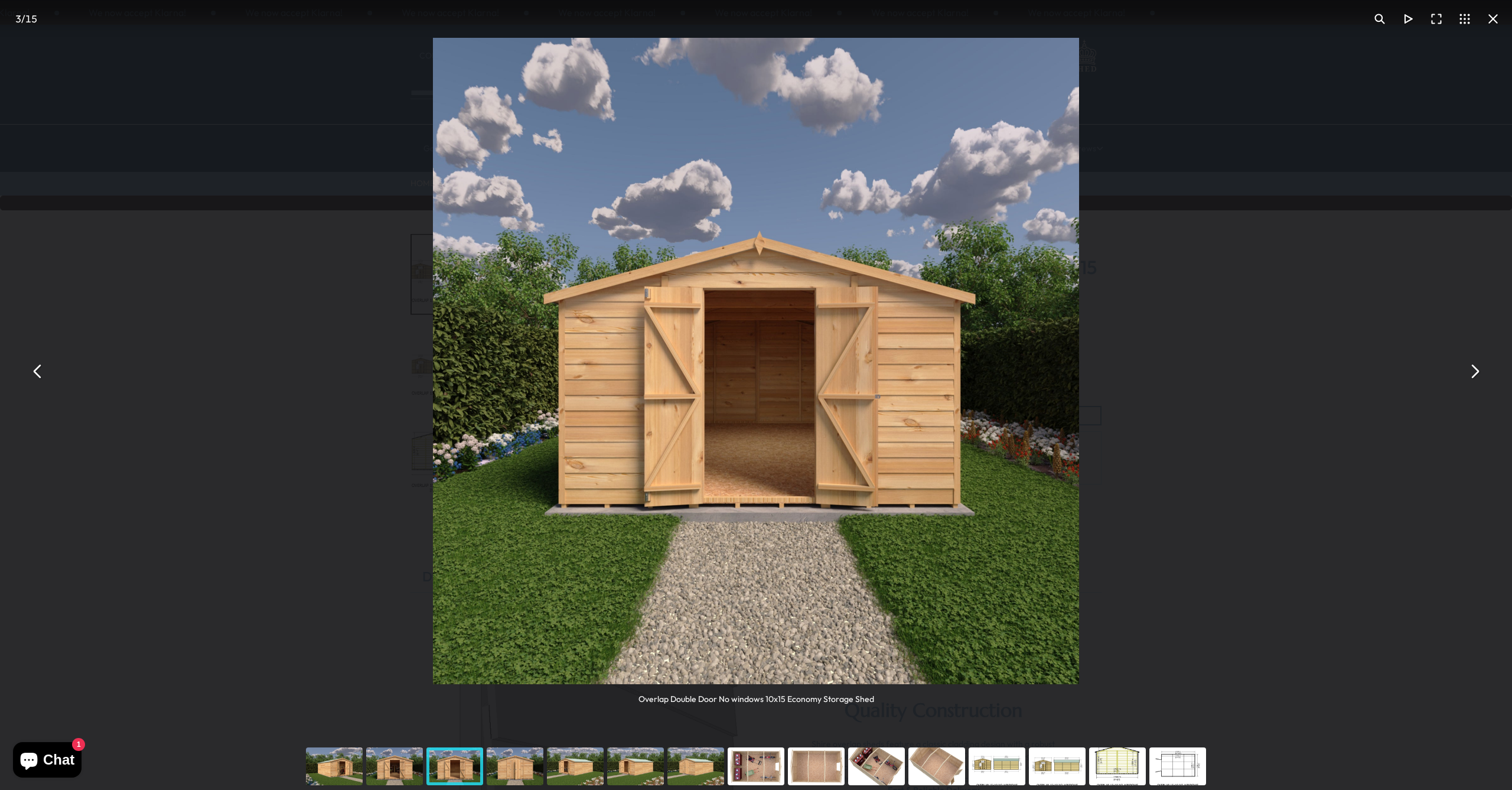
click at [1474, 377] on button "You can close this modal content with the ESC key" at bounding box center [1474, 371] width 28 height 28
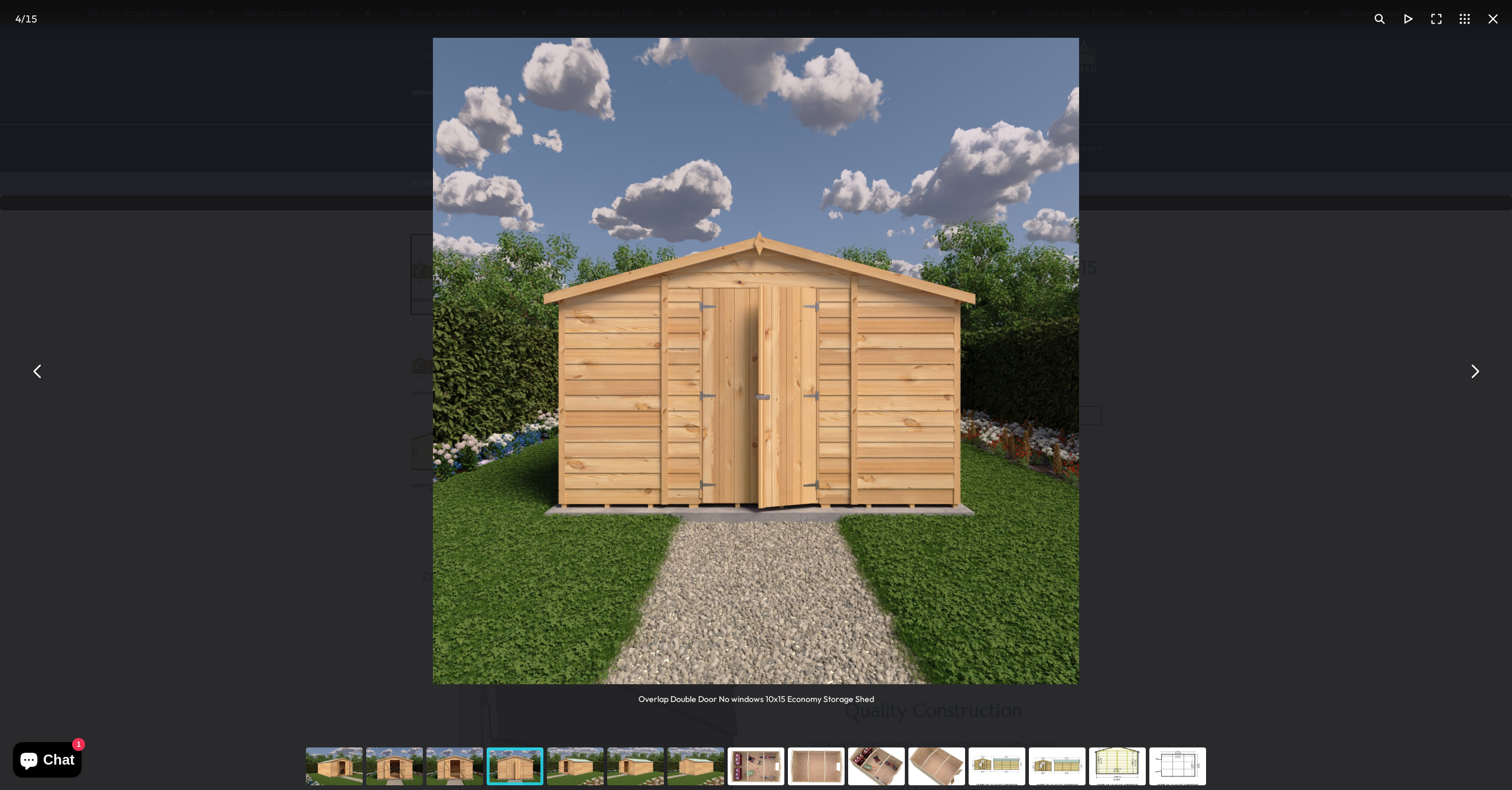
click at [1476, 372] on button "You can close this modal content with the ESC key" at bounding box center [1474, 371] width 28 height 28
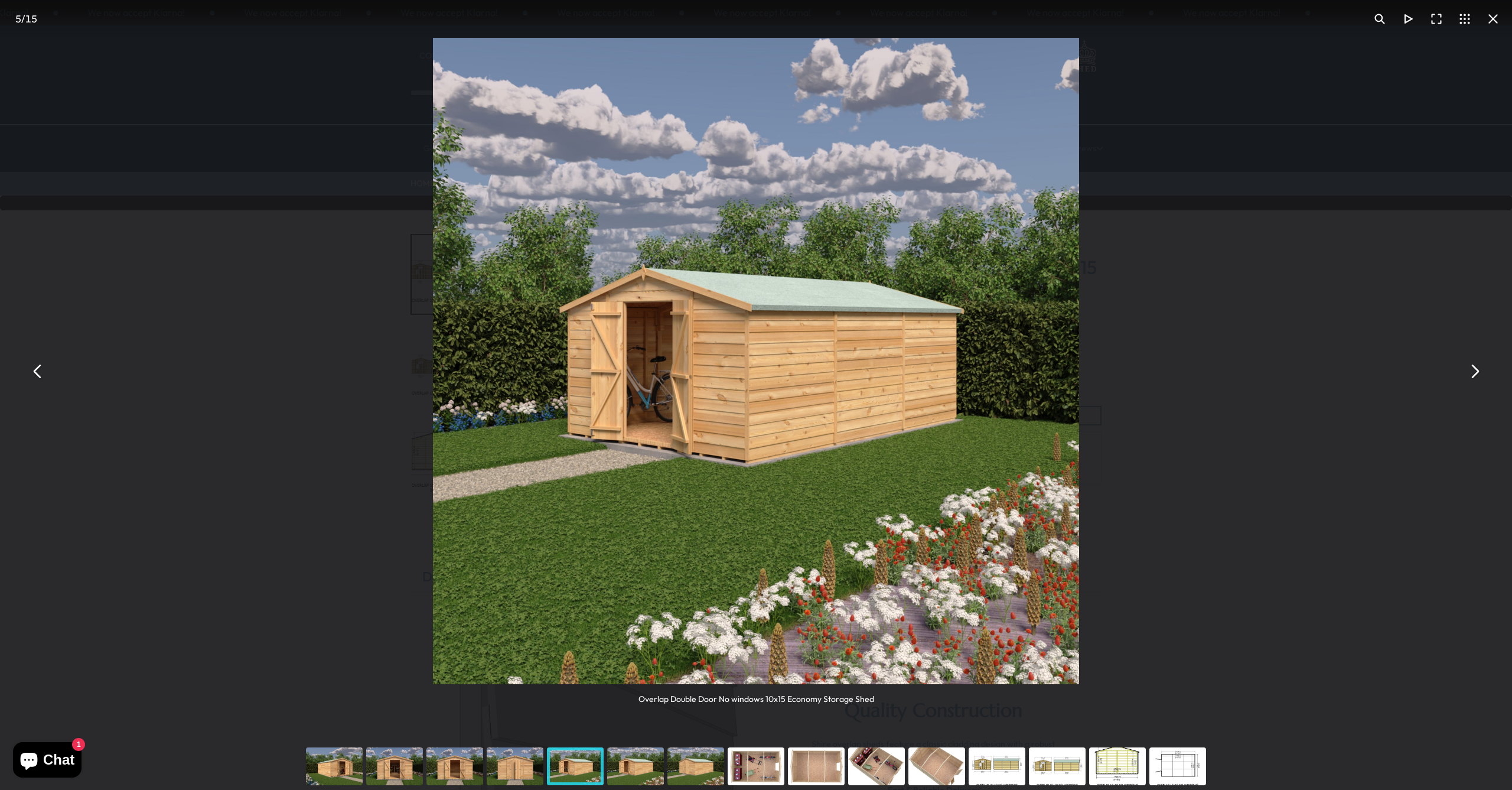
click at [1492, 15] on button "You can close this modal content with the ESC key" at bounding box center [1493, 19] width 28 height 28
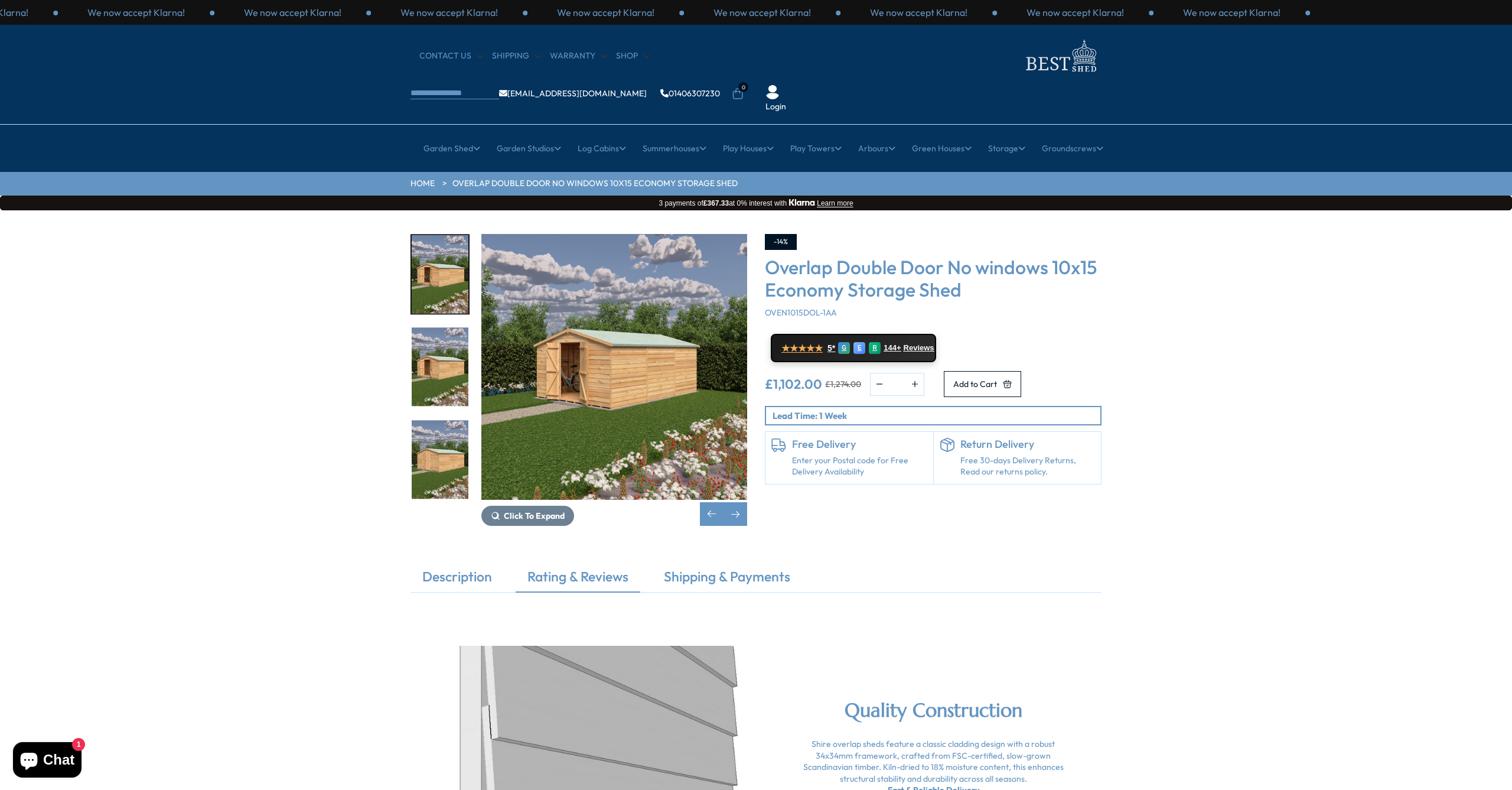
click at [978, 410] on p "Lead Time: 1 Week" at bounding box center [937, 416] width 328 height 13
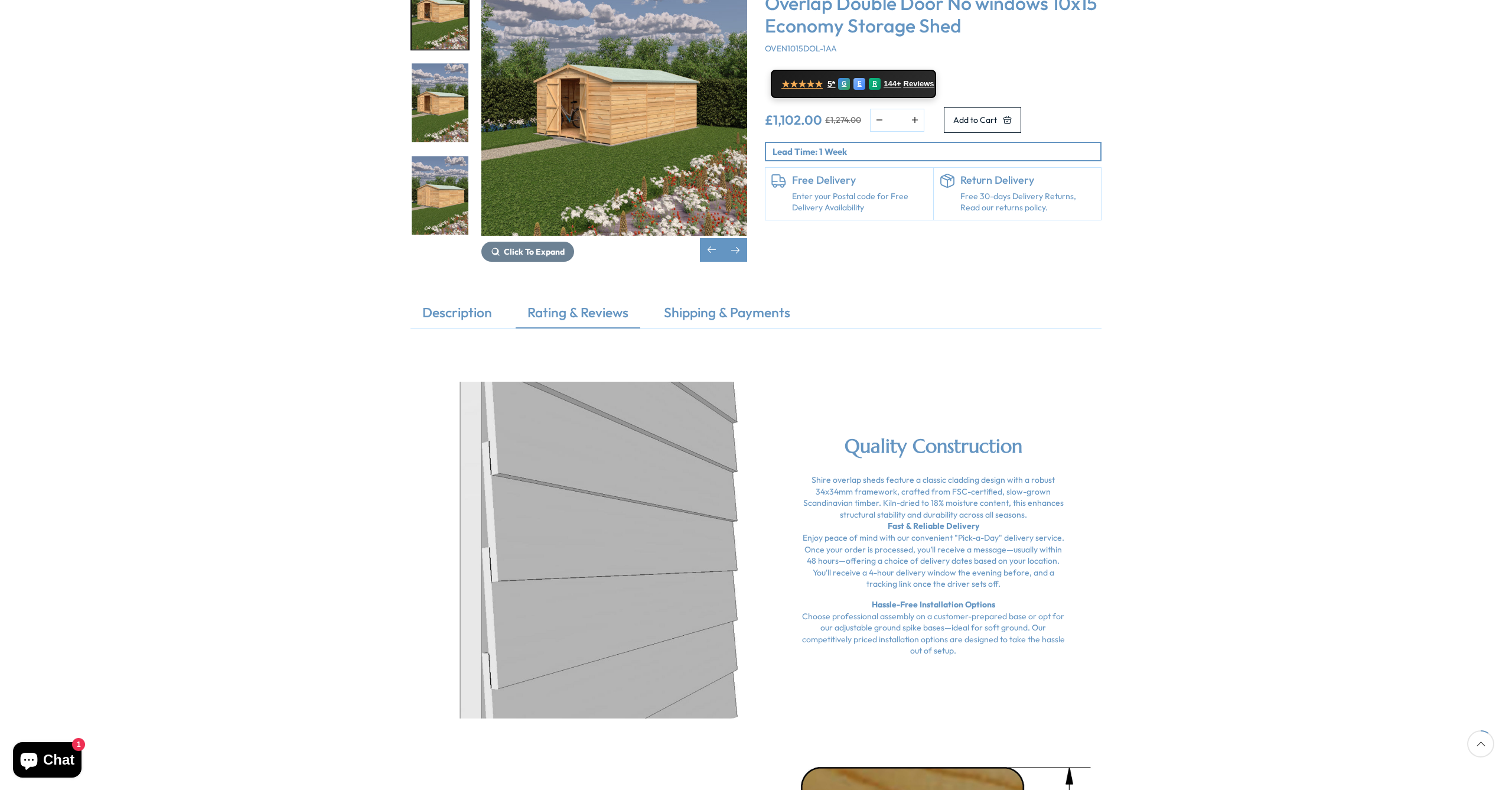
scroll to position [293, 0]
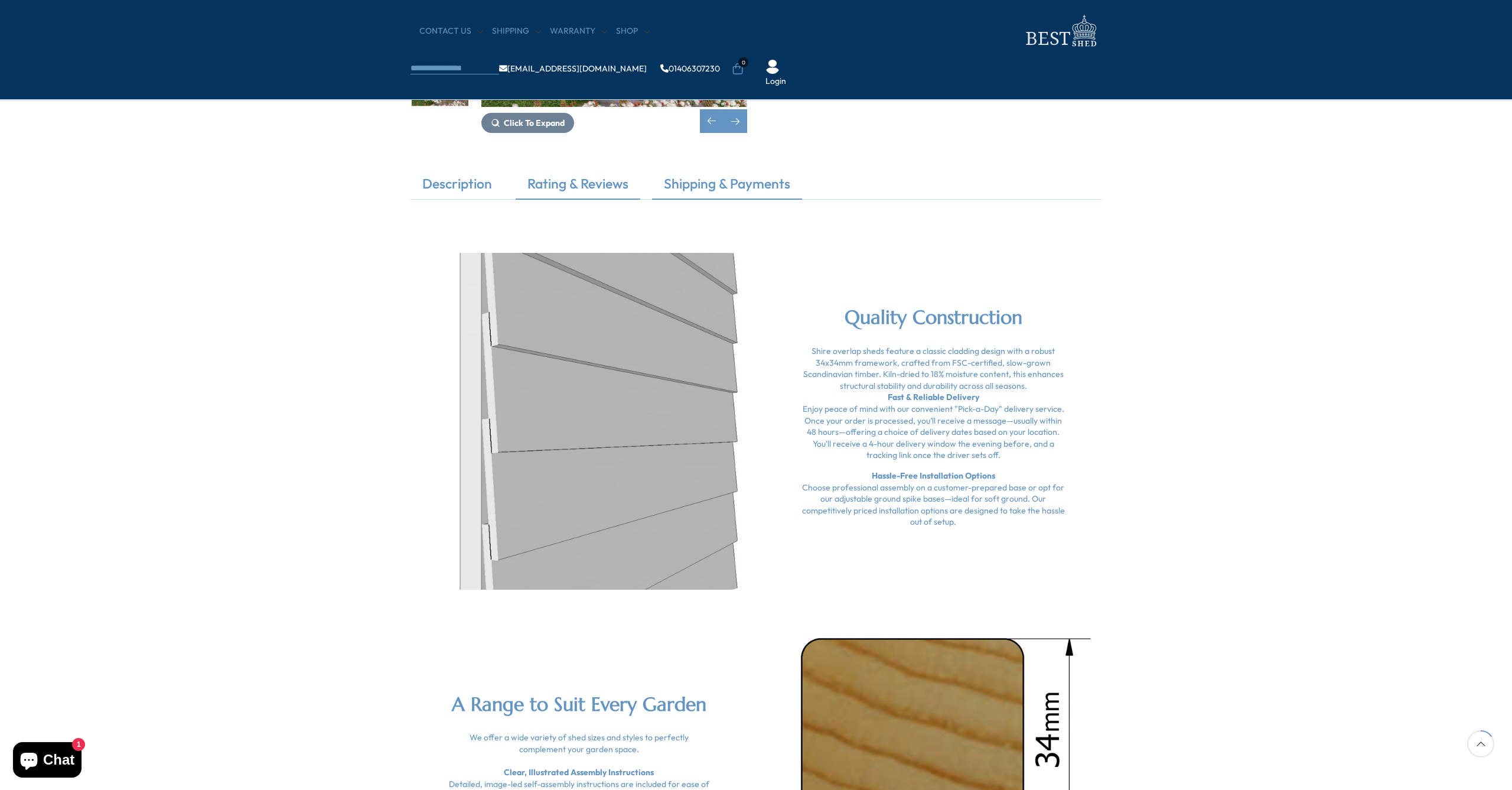
click at [700, 179] on link "Shipping & Payments" at bounding box center [727, 186] width 150 height 24
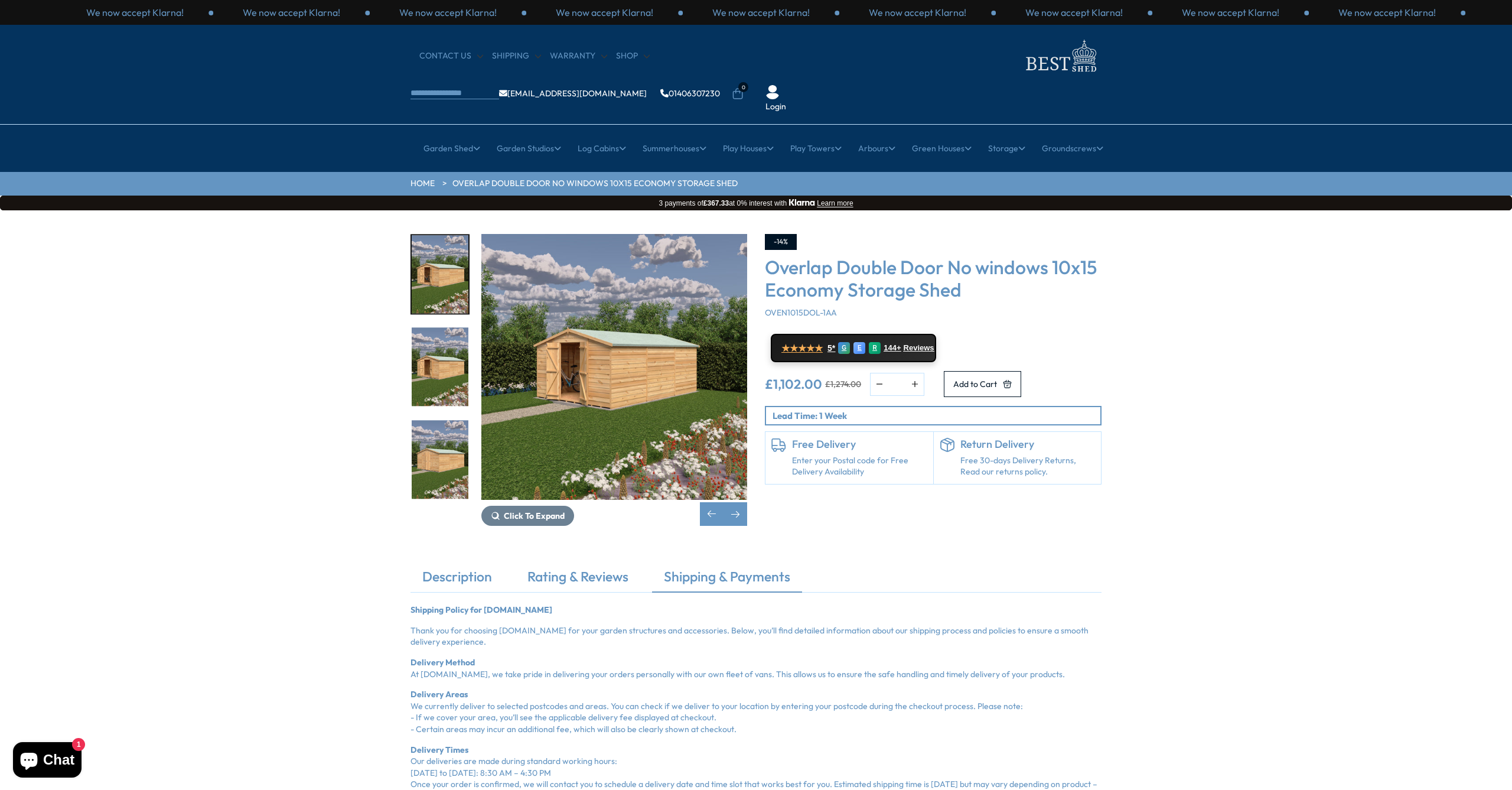
scroll to position [0, 0]
click at [953, 380] on span "Add to Cart" at bounding box center [975, 384] width 44 height 8
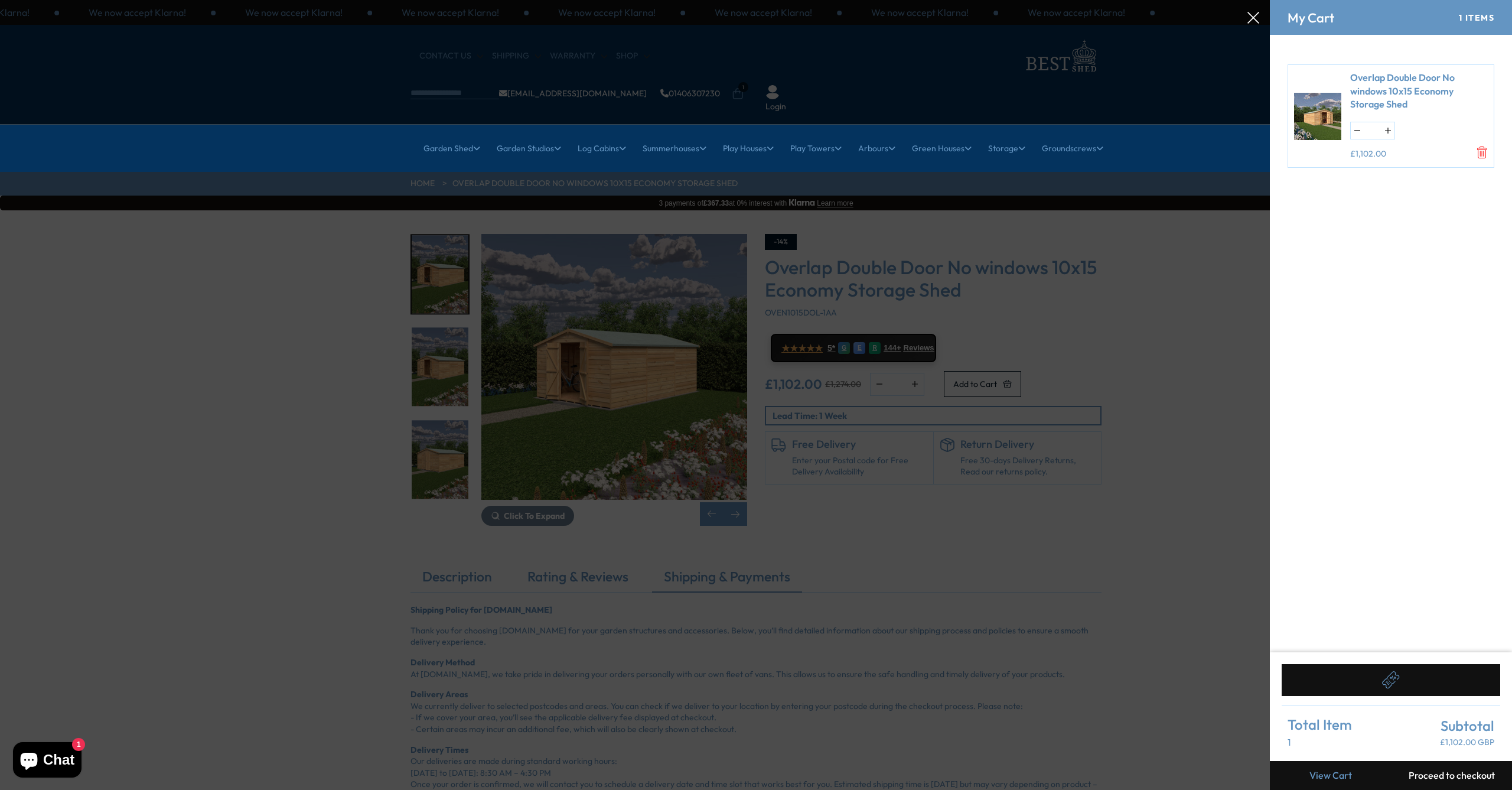
click at [1433, 772] on button "Proceed to checkout" at bounding box center [1451, 775] width 121 height 29
click at [1255, 18] on icon at bounding box center [1253, 18] width 12 height 12
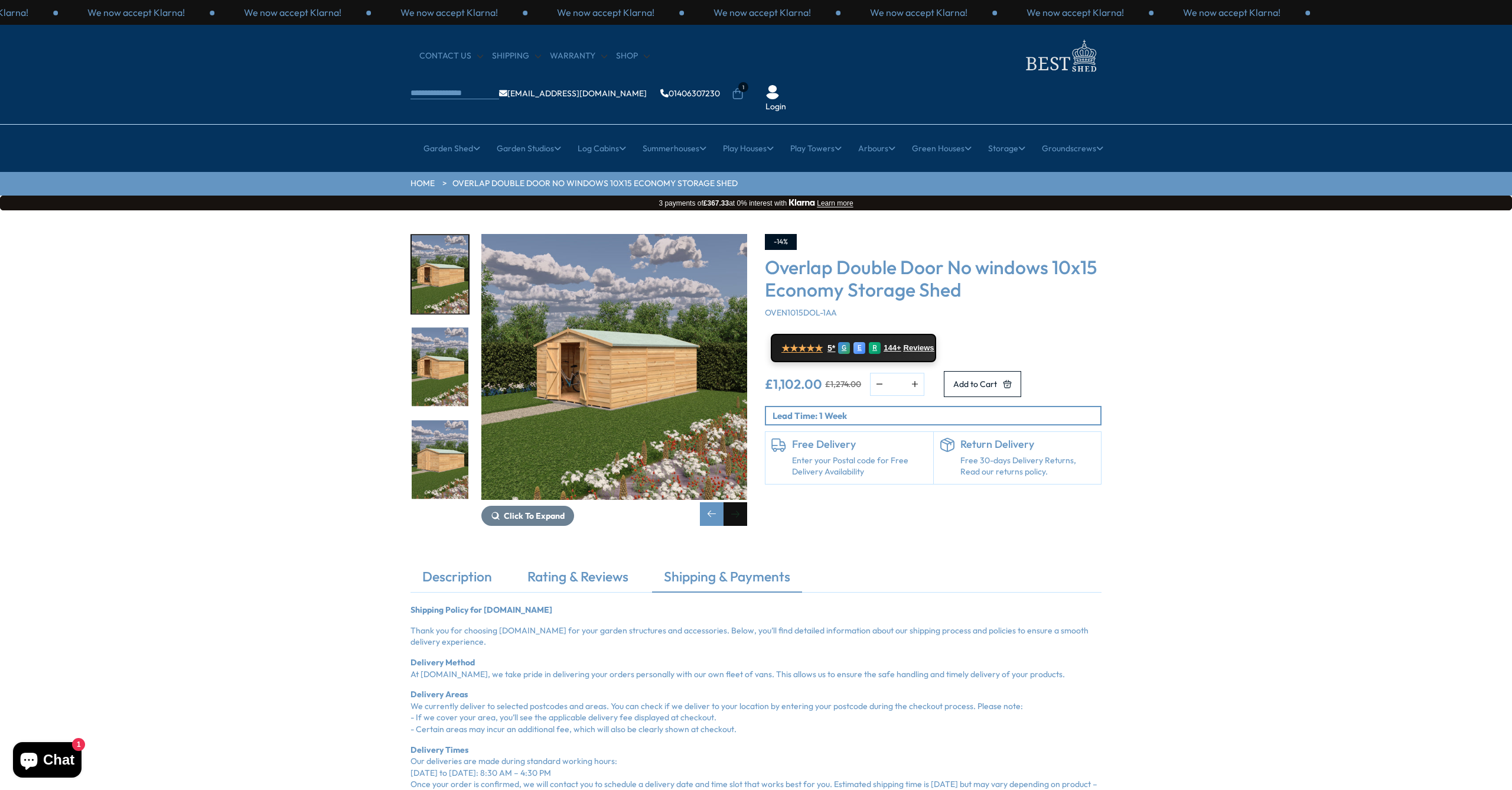
click at [738, 502] on div "Next slide" at bounding box center [735, 514] width 24 height 24
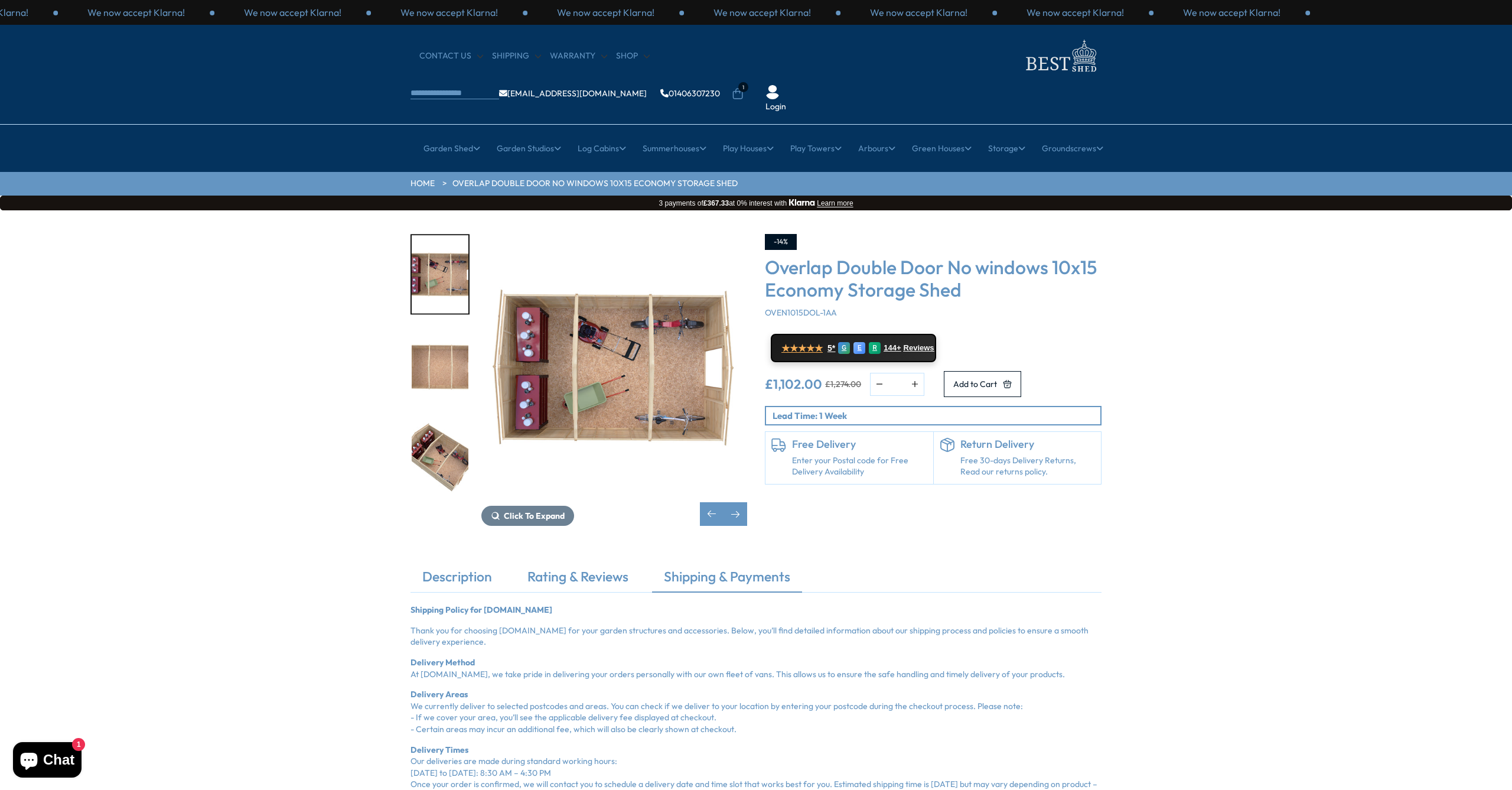
click at [623, 322] on img "8 / 15" at bounding box center [614, 367] width 266 height 266
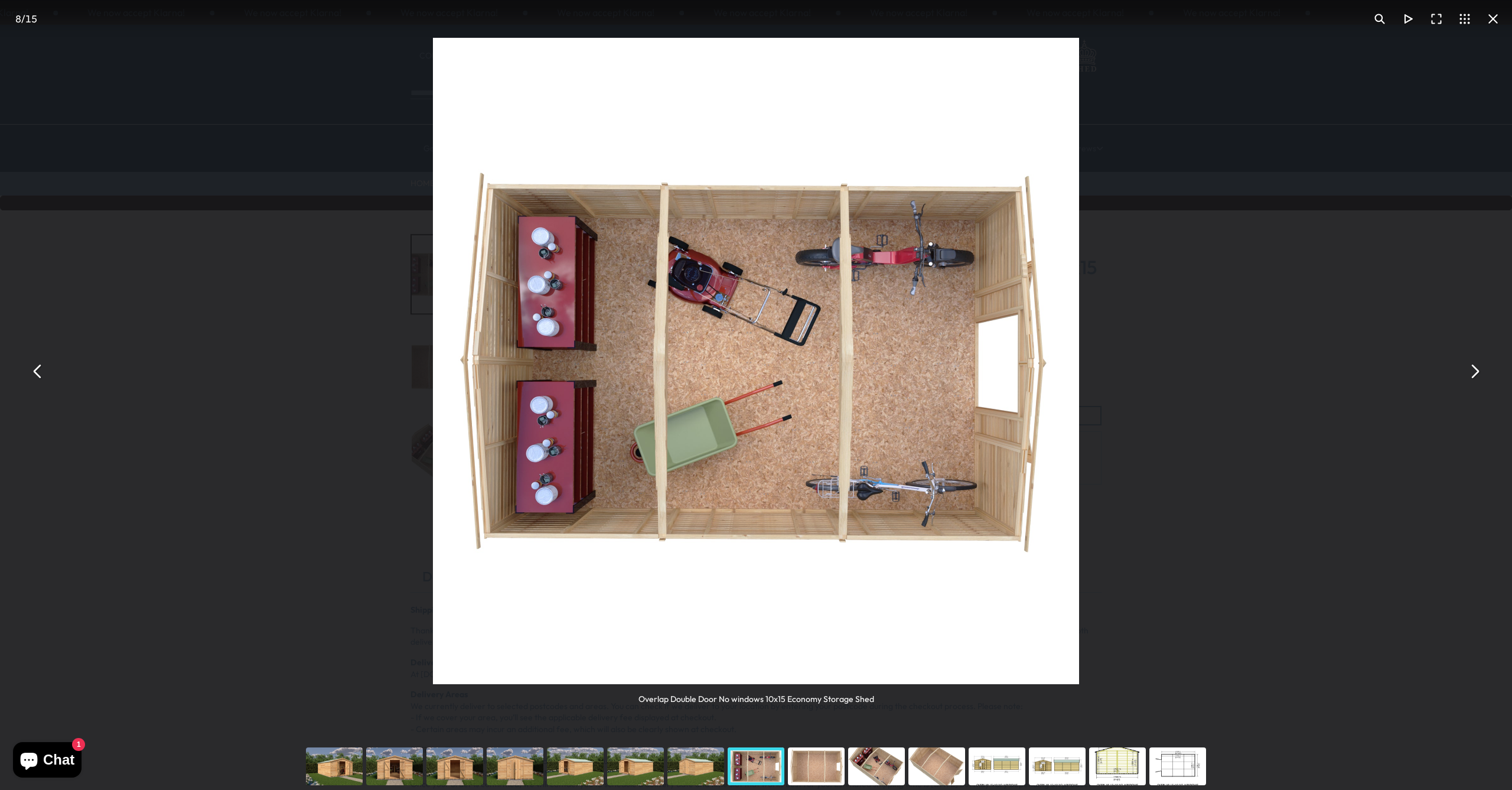
click at [1496, 22] on button "You can close this modal content with the ESC key" at bounding box center [1493, 19] width 28 height 28
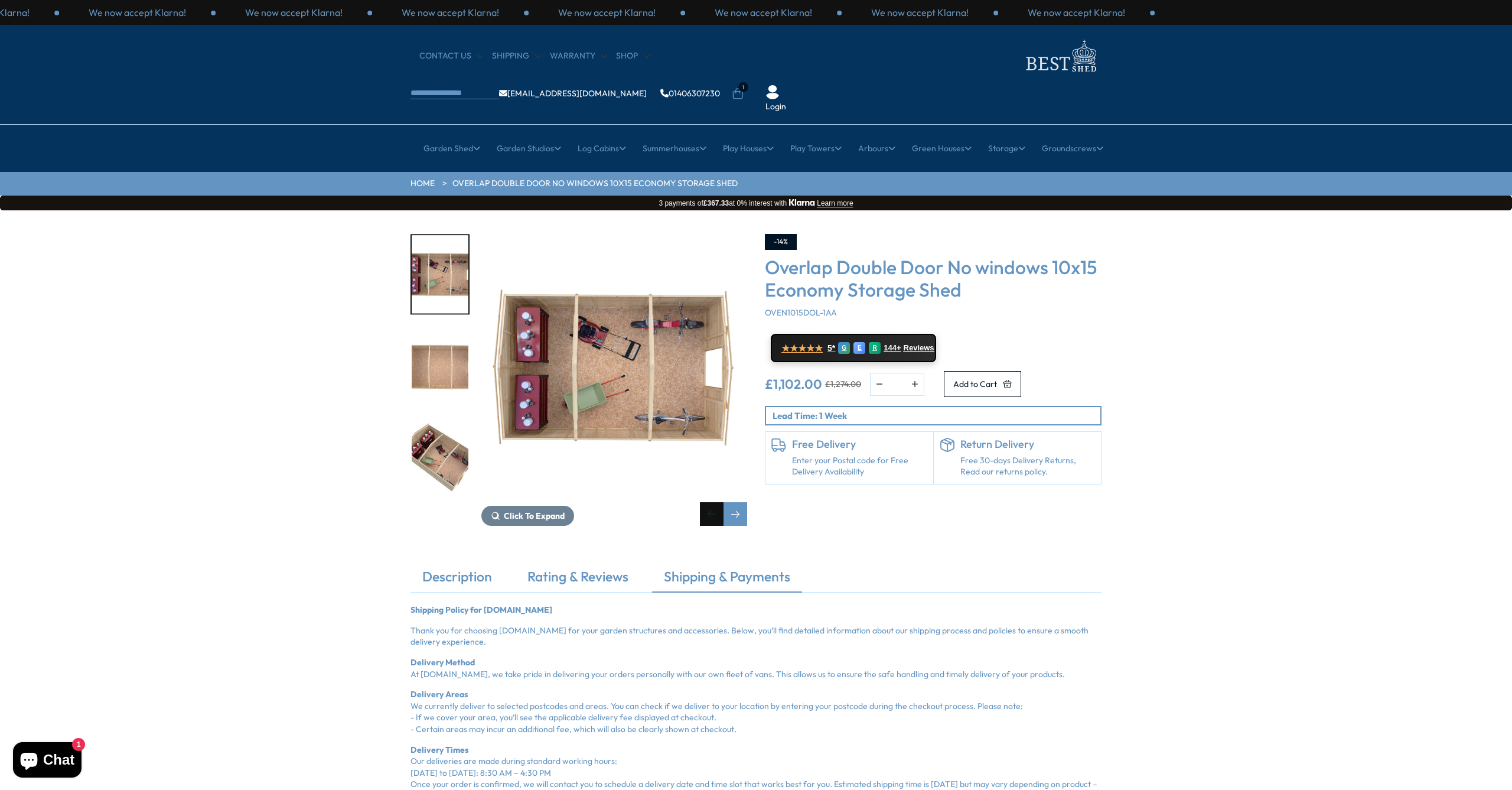
click at [717, 502] on div "Previous slide" at bounding box center [712, 514] width 24 height 24
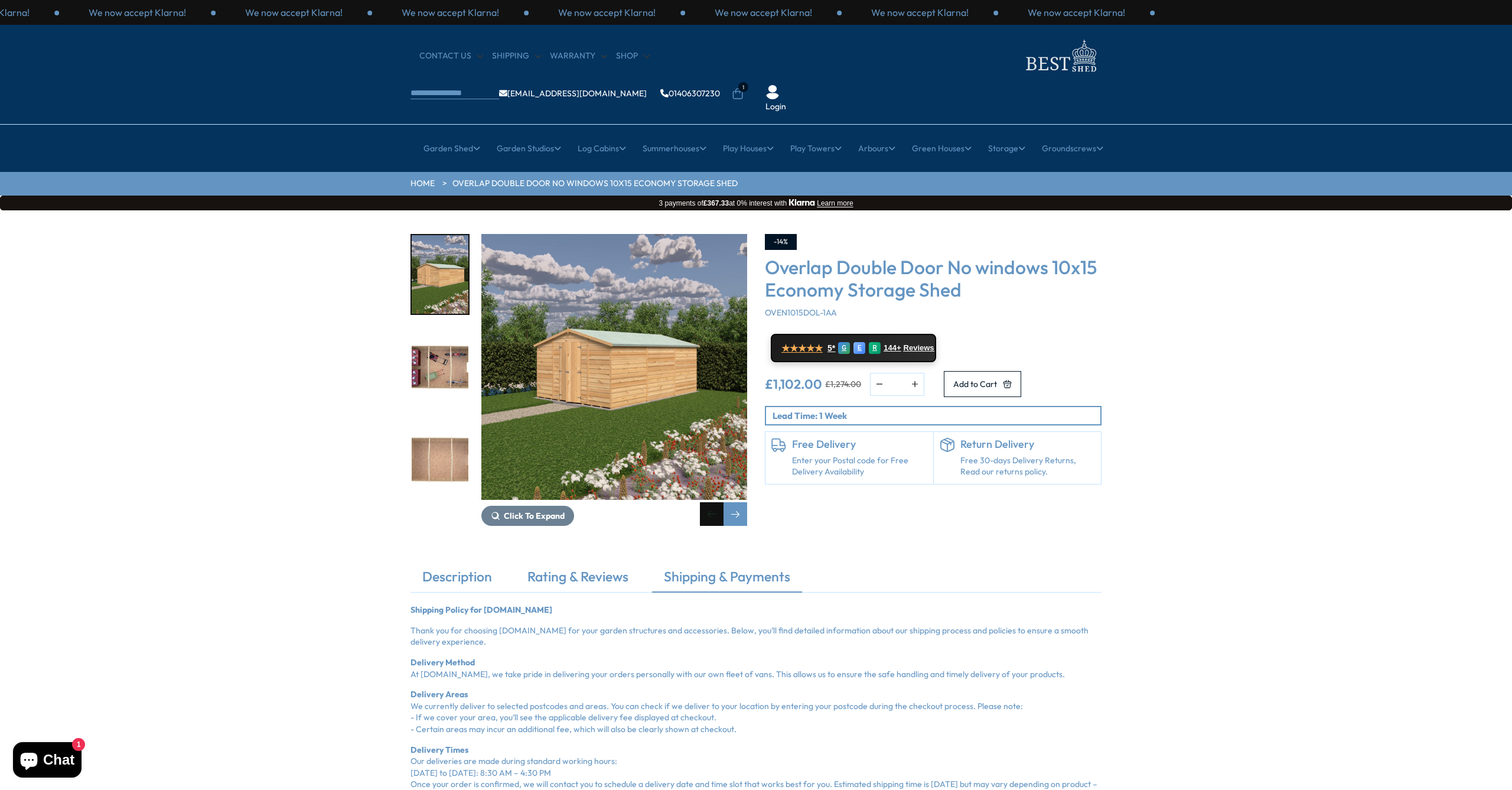
click at [716, 502] on div "Previous slide" at bounding box center [712, 514] width 24 height 24
click at [715, 502] on div "Previous slide" at bounding box center [712, 514] width 24 height 24
click at [716, 502] on div "Previous slide" at bounding box center [712, 514] width 24 height 24
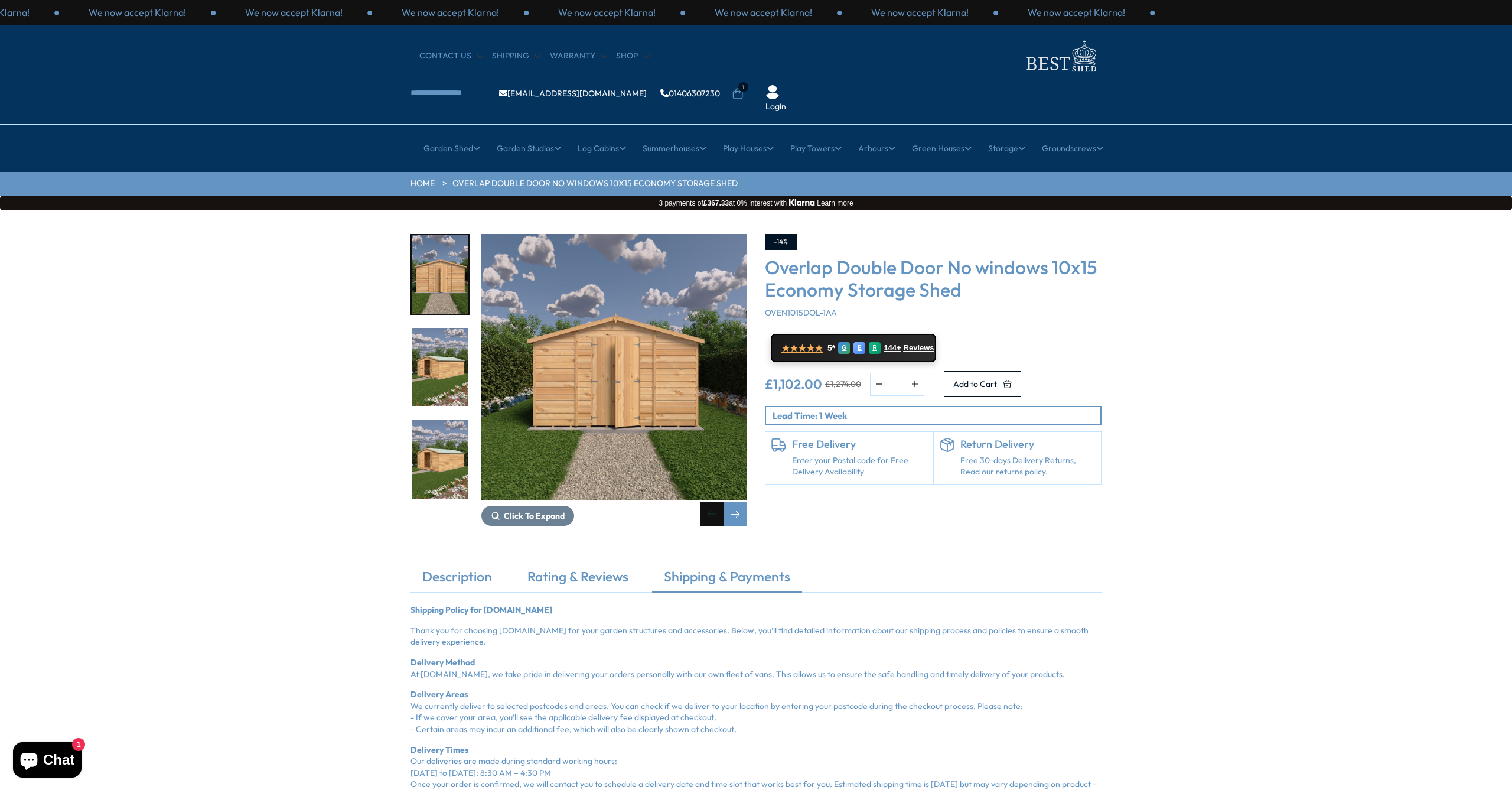
click at [716, 502] on div "Previous slide" at bounding box center [712, 514] width 24 height 24
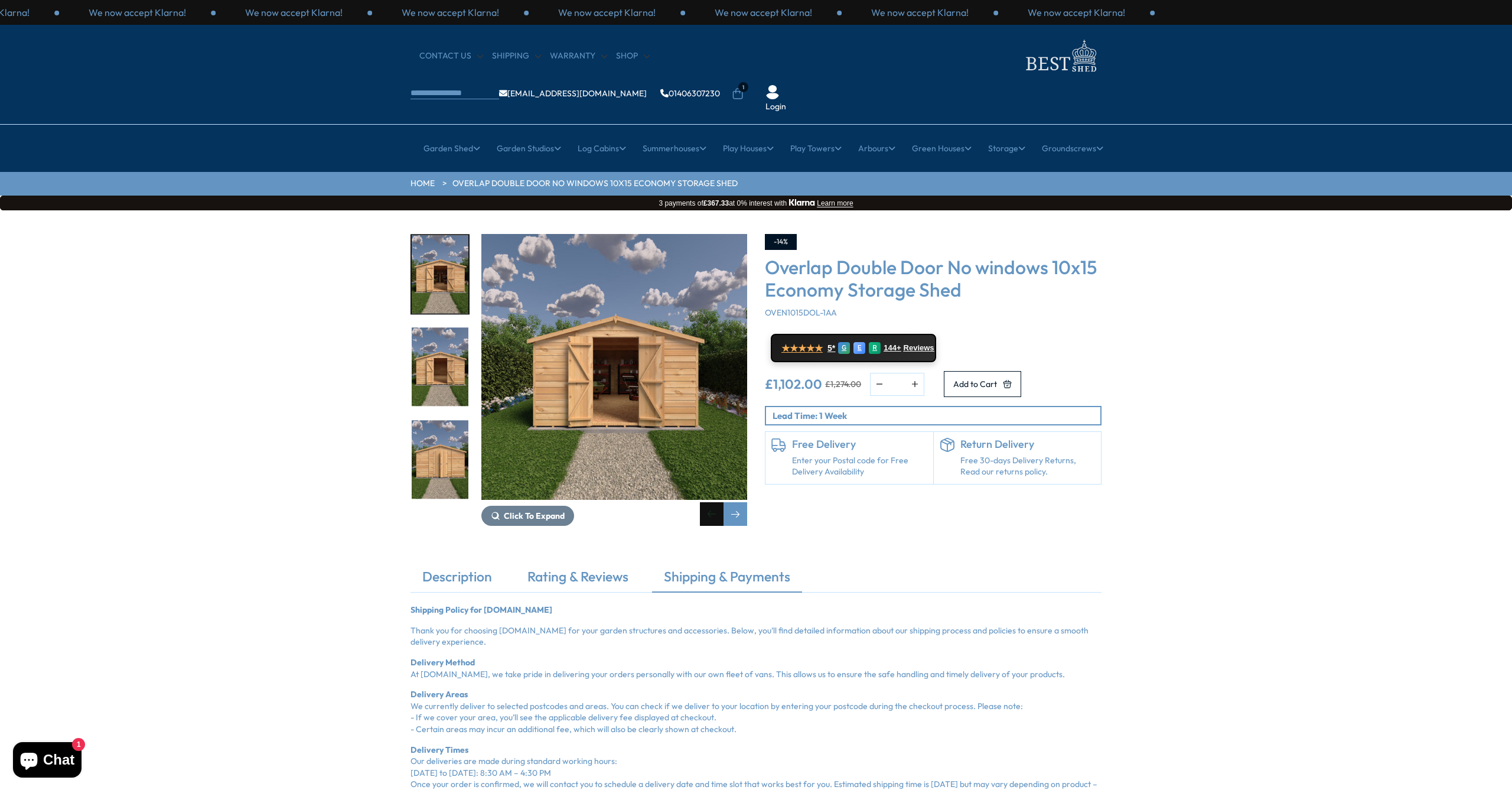
click at [716, 502] on div "Previous slide" at bounding box center [712, 514] width 24 height 24
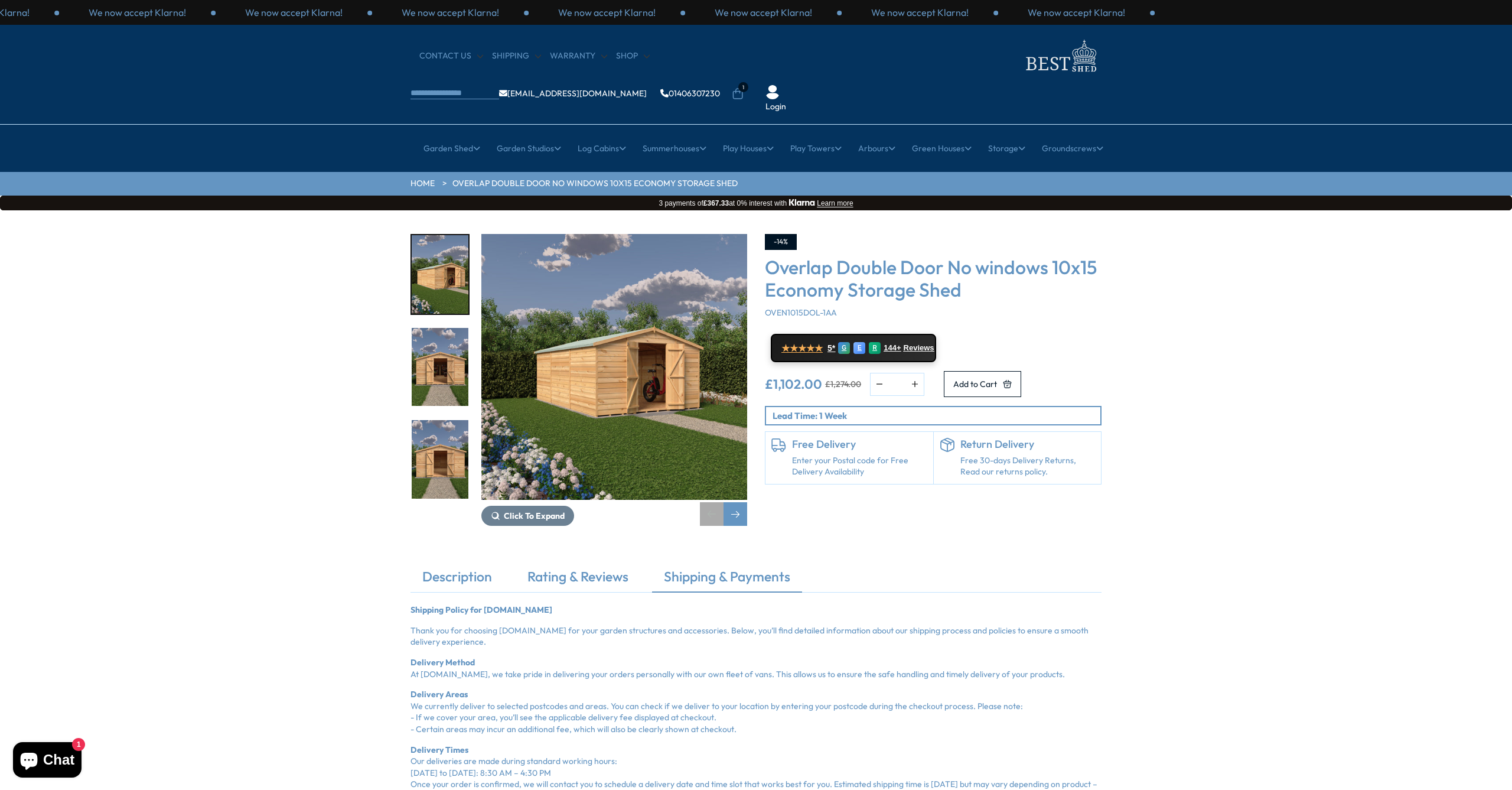
click at [715, 502] on div "Previous slide" at bounding box center [712, 514] width 24 height 24
click at [735, 502] on div "Next slide" at bounding box center [735, 514] width 24 height 24
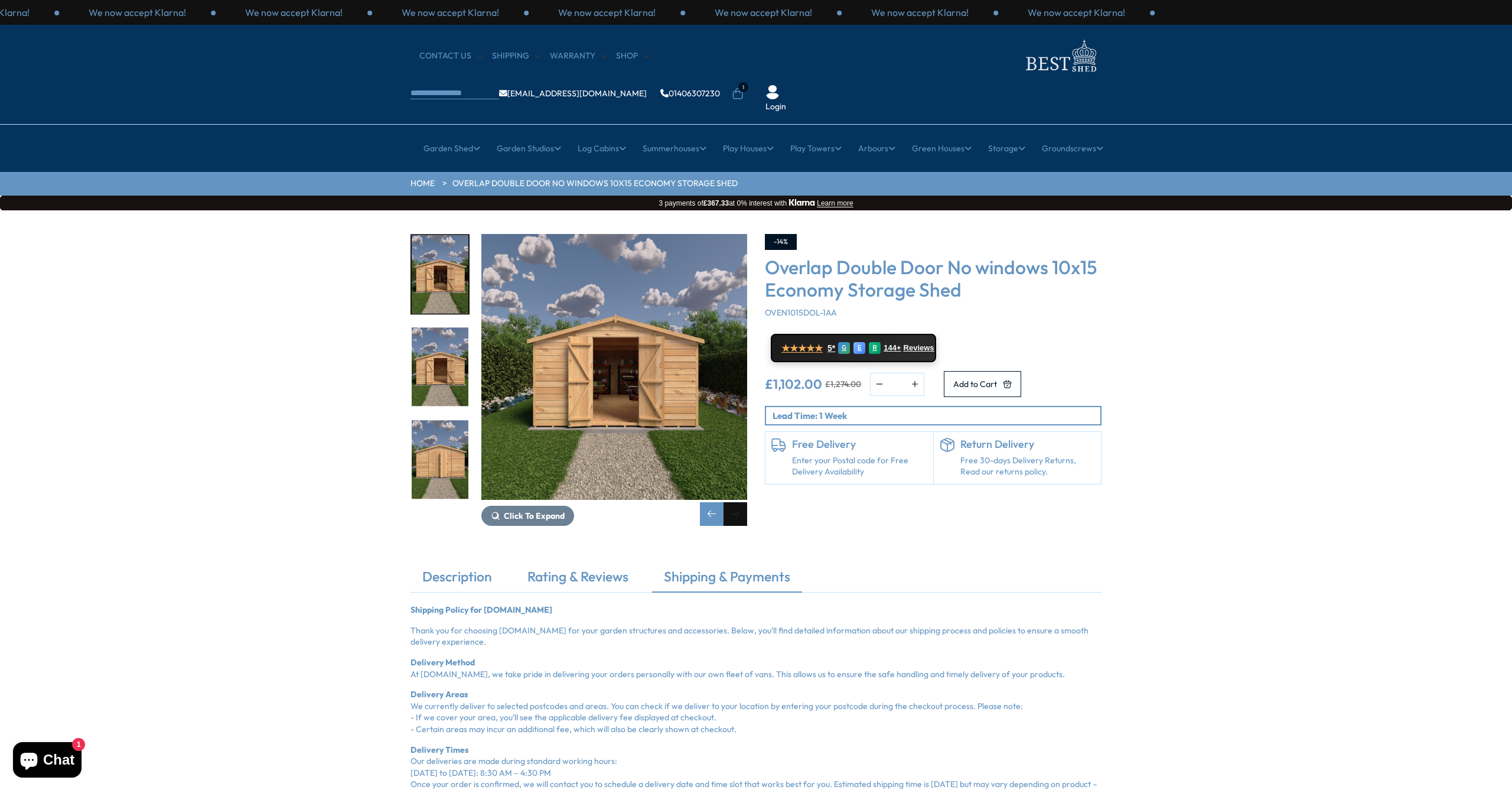
click at [735, 502] on div "Next slide" at bounding box center [735, 514] width 24 height 24
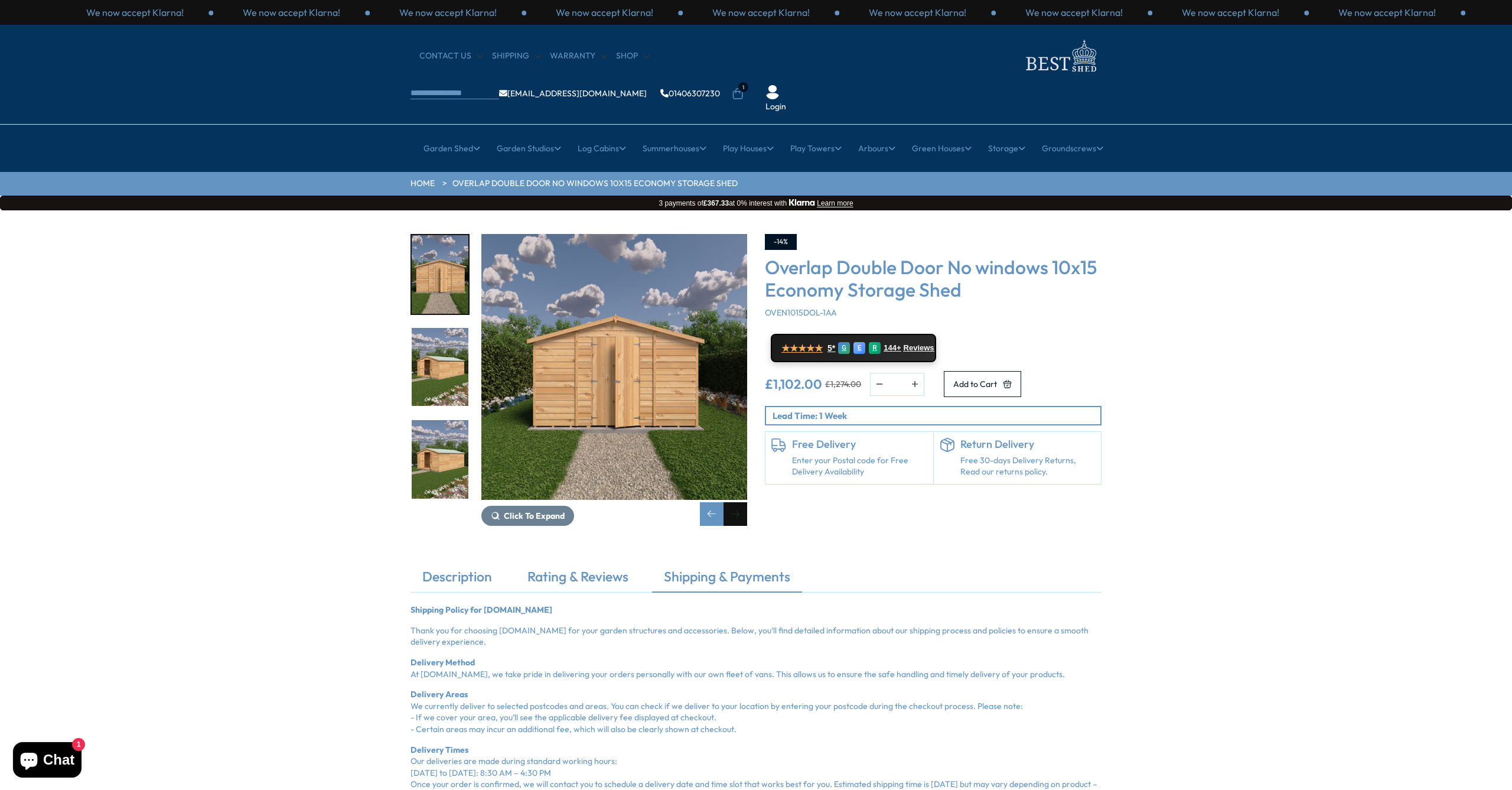
click at [735, 502] on div "Next slide" at bounding box center [735, 514] width 24 height 24
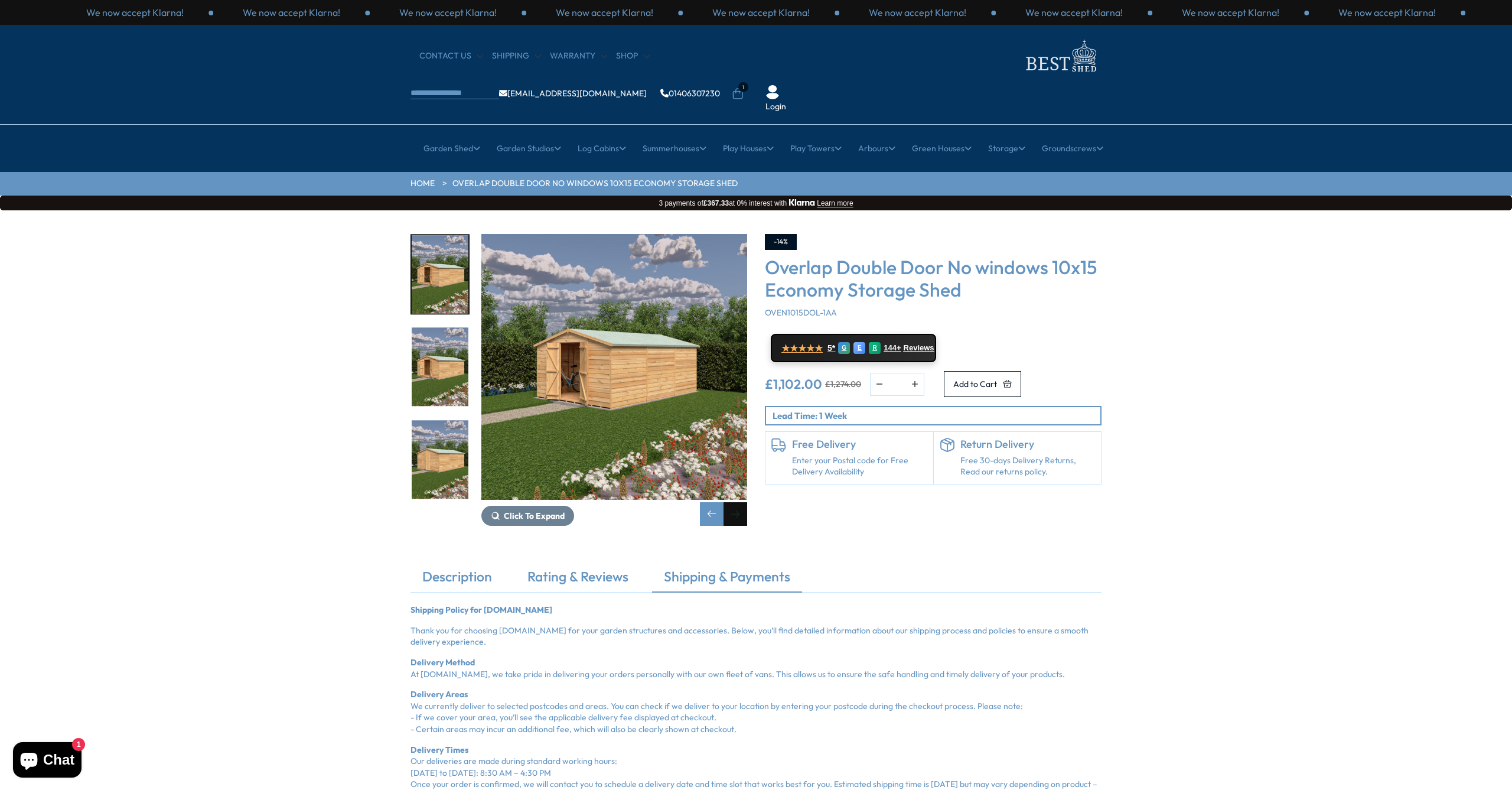
click at [735, 502] on div "Next slide" at bounding box center [735, 514] width 24 height 24
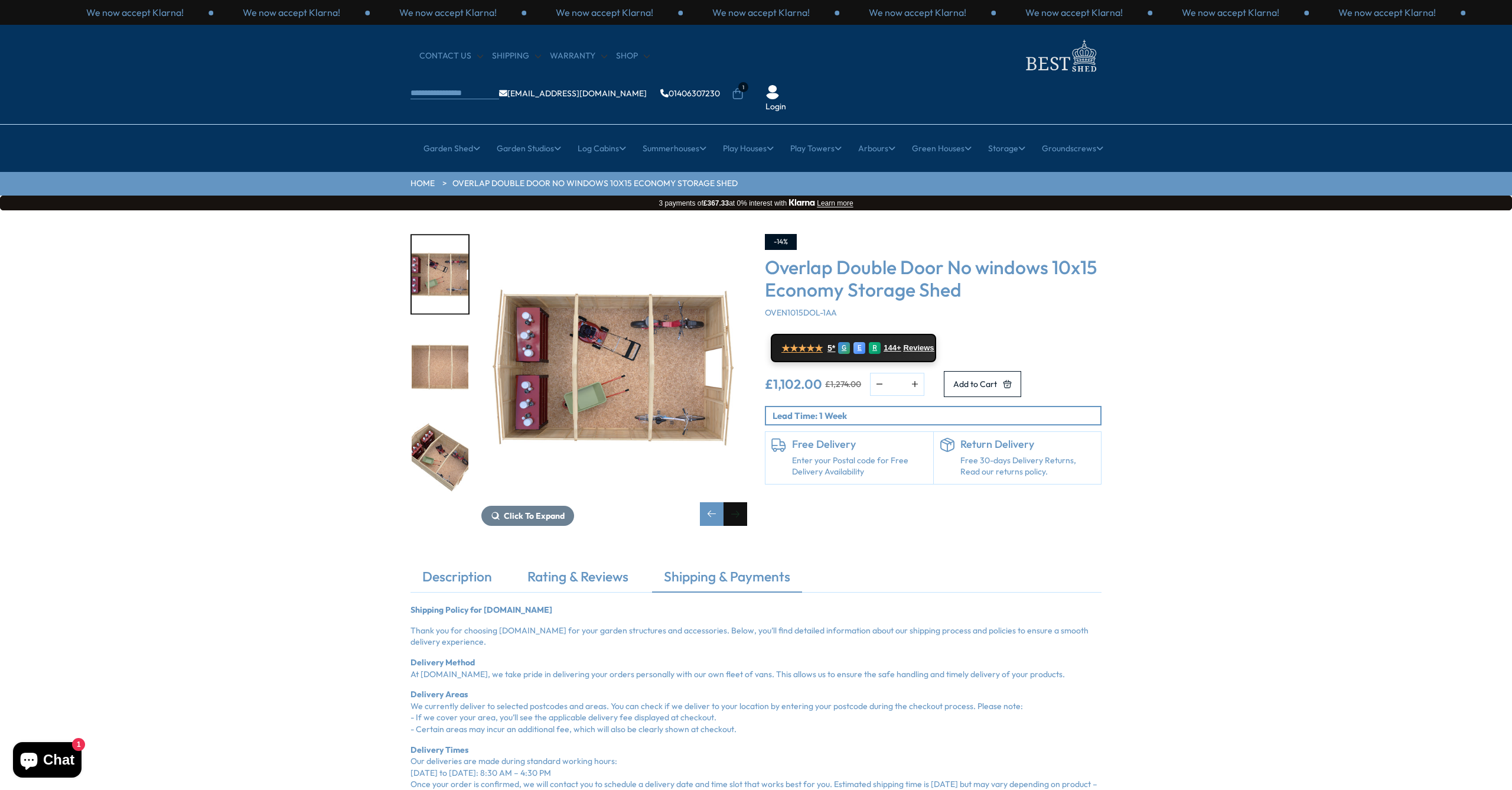
click at [735, 502] on div "Next slide" at bounding box center [735, 514] width 24 height 24
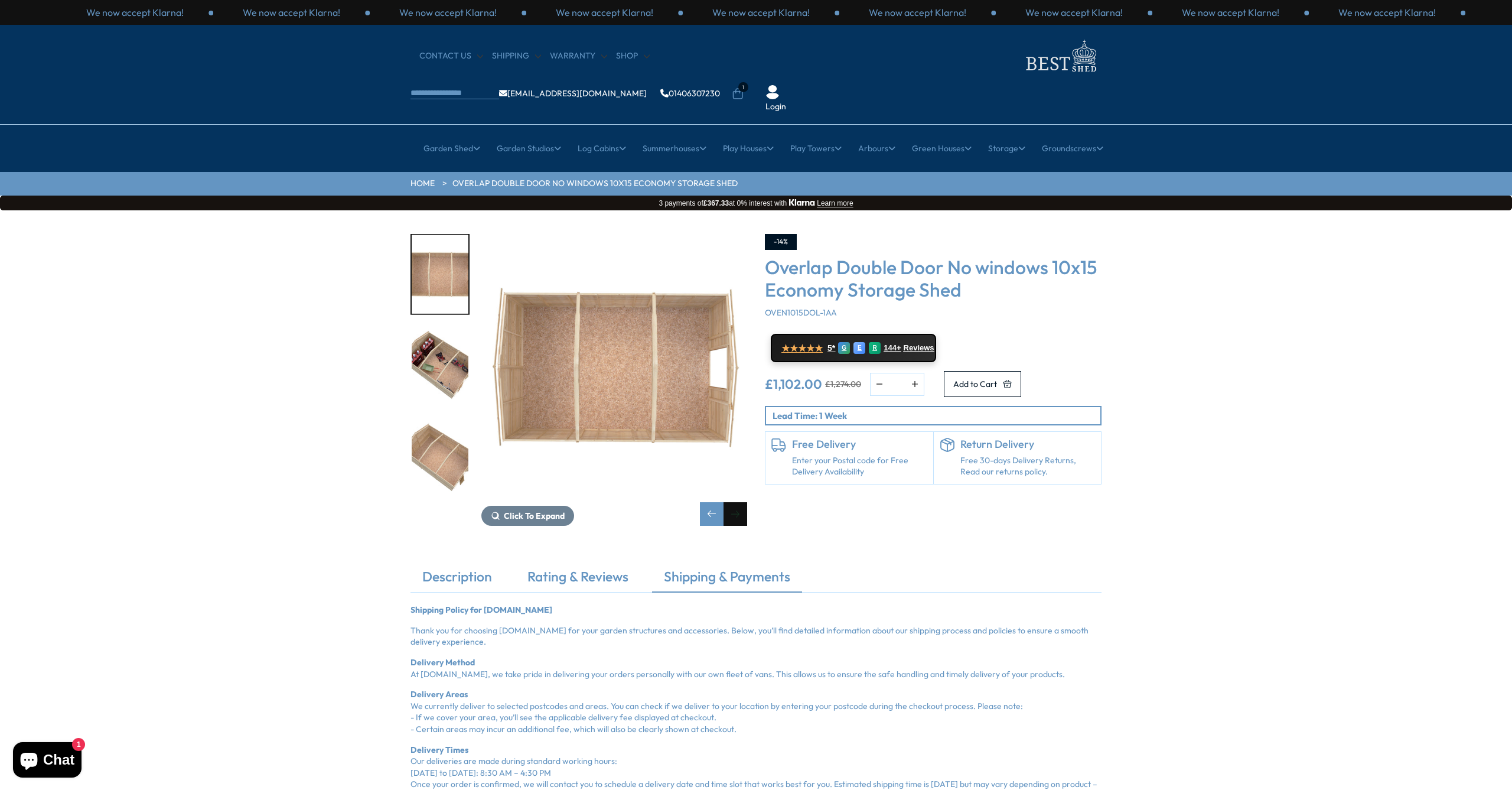
click at [735, 502] on div "Next slide" at bounding box center [735, 514] width 24 height 24
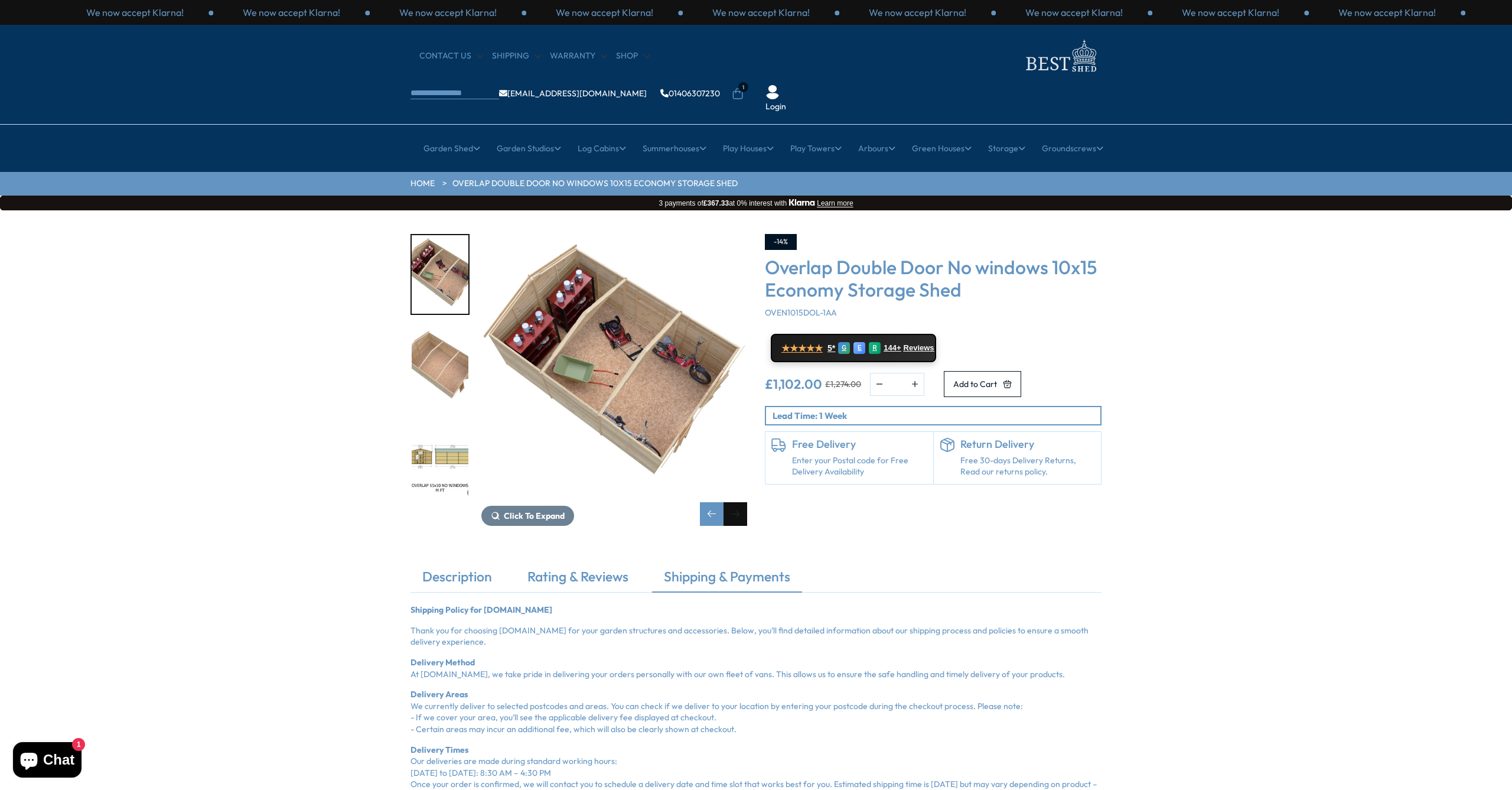
click at [735, 502] on div "Next slide" at bounding box center [735, 514] width 24 height 24
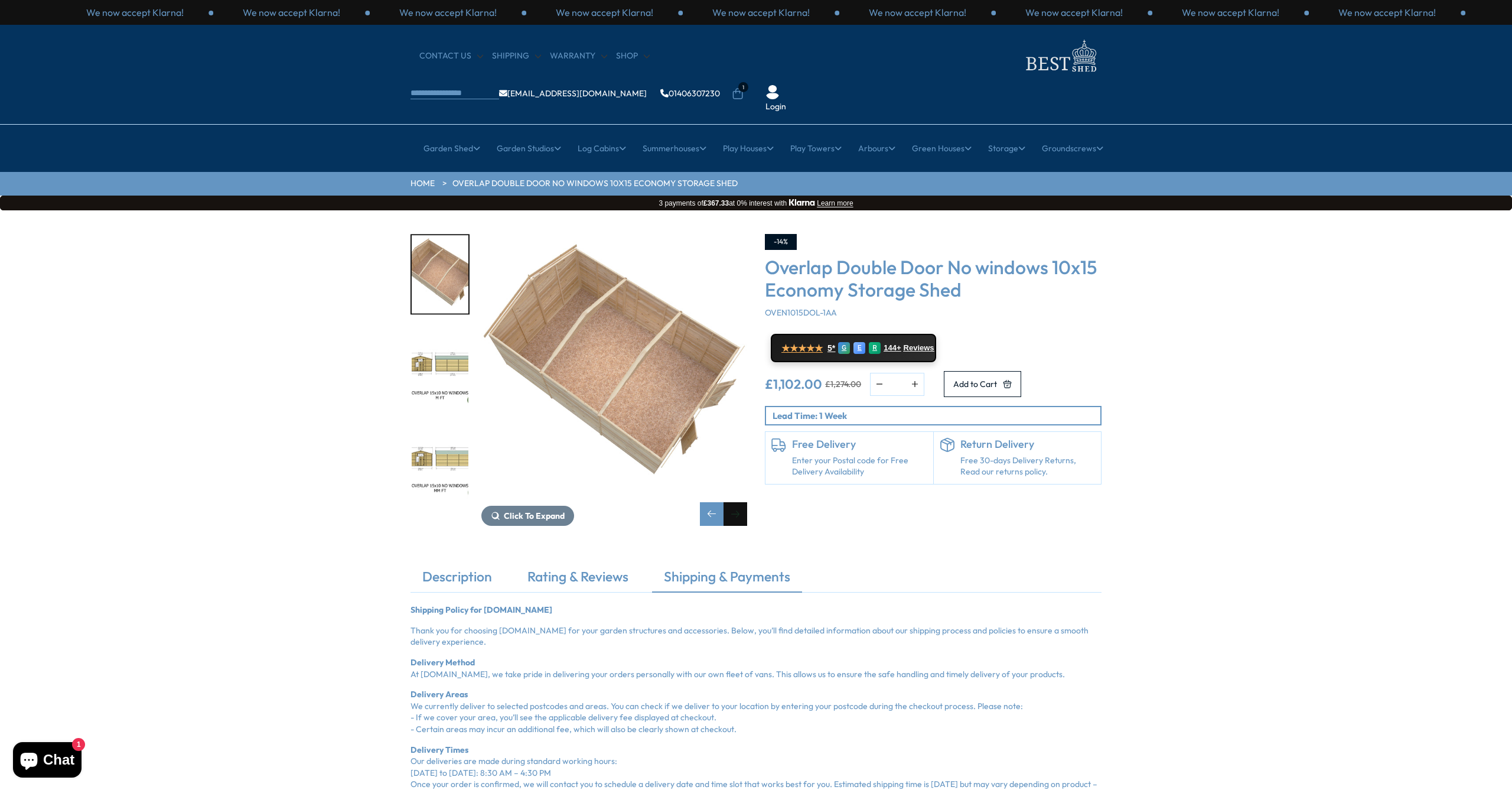
click at [735, 502] on div "Next slide" at bounding box center [735, 514] width 24 height 24
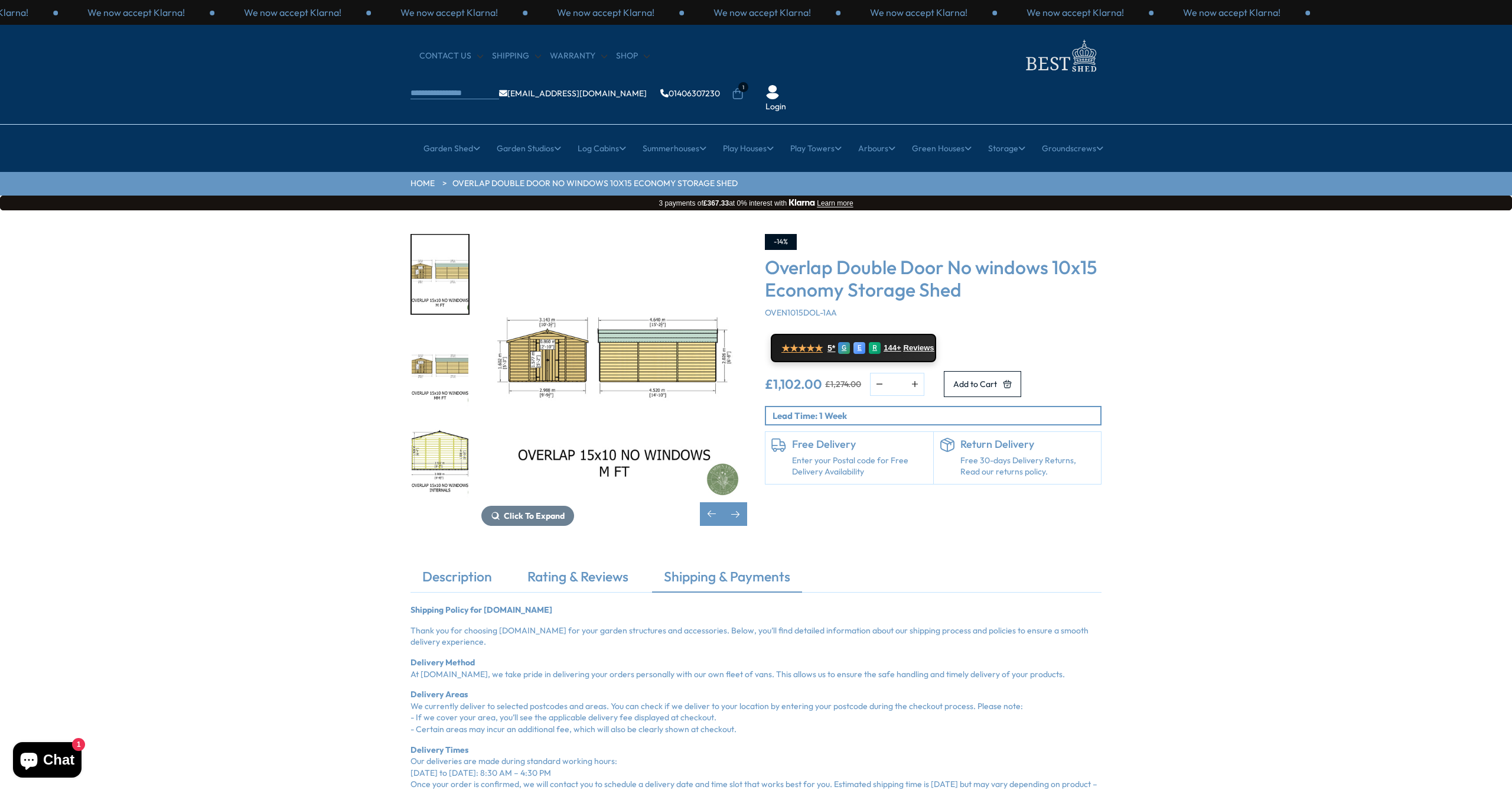
click at [650, 317] on img "12 / 15" at bounding box center [614, 367] width 266 height 266
